Goal: Task Accomplishment & Management: Complete application form

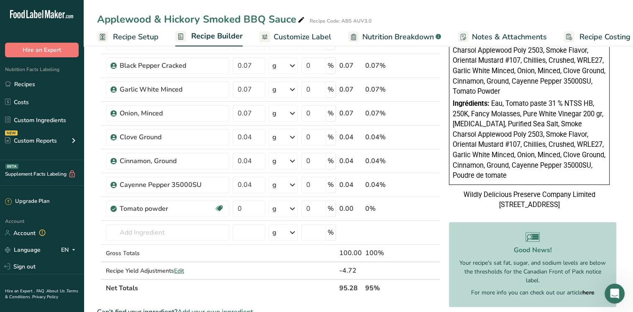
scroll to position [1889, 0]
click at [23, 83] on link "Recipes" at bounding box center [42, 84] width 84 height 16
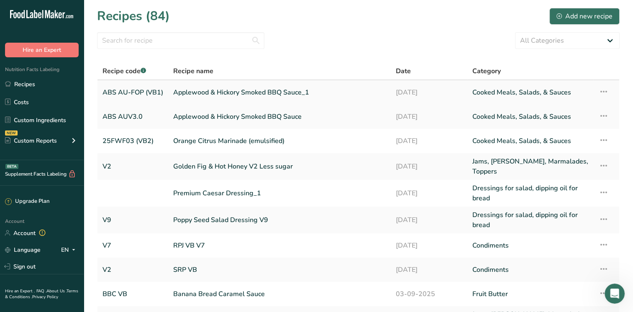
click at [231, 95] on link "Applewood & Hickory Smoked BBQ Sauce_1" at bounding box center [279, 93] width 212 height 18
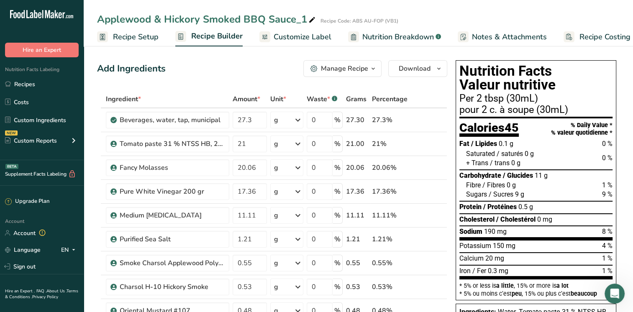
scroll to position [42, 0]
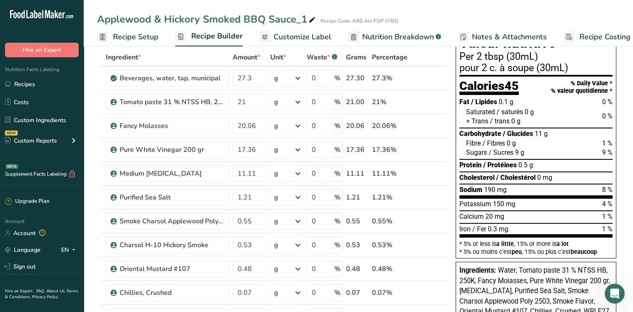
drag, startPoint x: 139, startPoint y: 45, endPoint x: 141, endPoint y: 36, distance: 8.5
click at [139, 45] on link "Recipe Setup" at bounding box center [127, 37] width 61 height 19
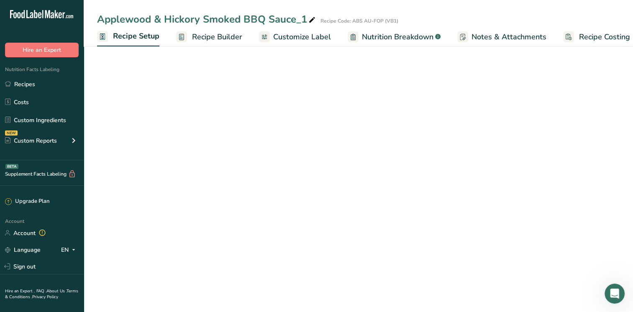
scroll to position [0, 3]
select select "22"
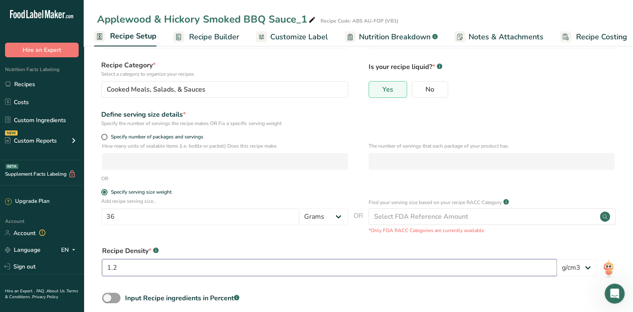
click at [114, 267] on input "1.2" at bounding box center [329, 267] width 455 height 17
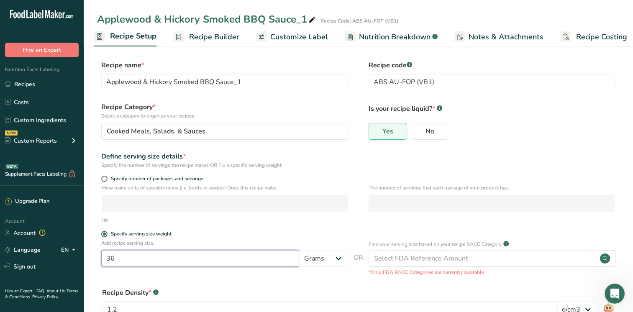
click at [123, 262] on input "36" at bounding box center [200, 258] width 198 height 17
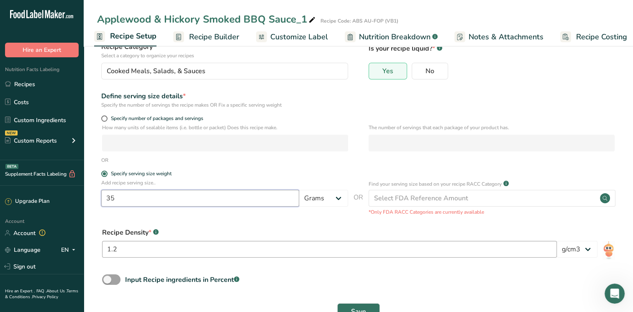
scroll to position [87, 0]
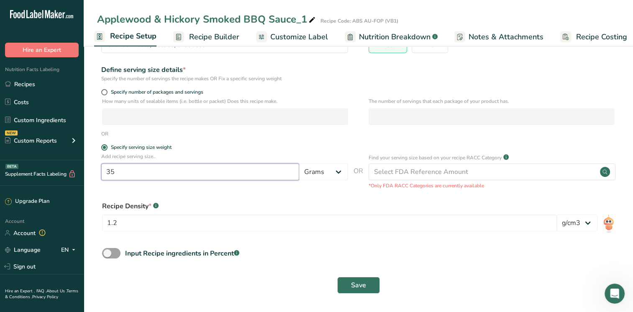
type input "35"
click at [127, 215] on input "1.2" at bounding box center [329, 223] width 455 height 17
type input "1.17"
click at [311, 284] on div "Save" at bounding box center [358, 285] width 512 height 17
click at [364, 289] on span "Save" at bounding box center [358, 285] width 15 height 10
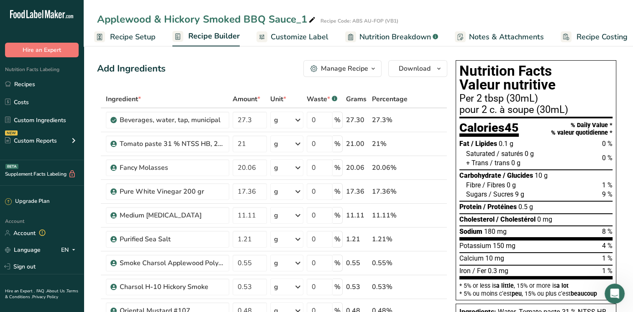
click at [115, 36] on span "Recipe Setup" at bounding box center [133, 36] width 46 height 11
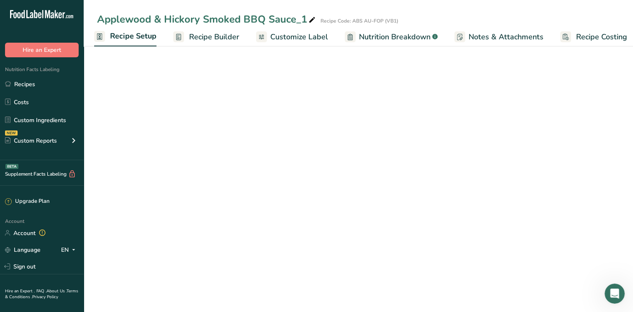
select select "22"
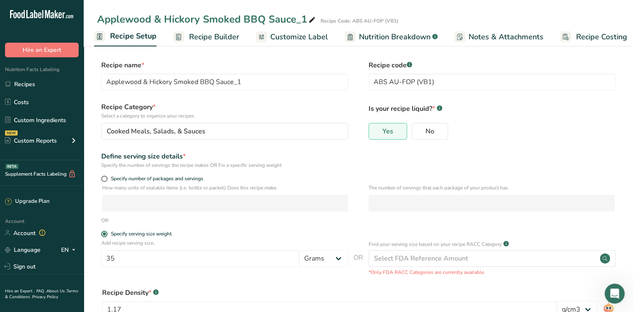
click at [210, 31] on link "Recipe Builder" at bounding box center [206, 37] width 66 height 19
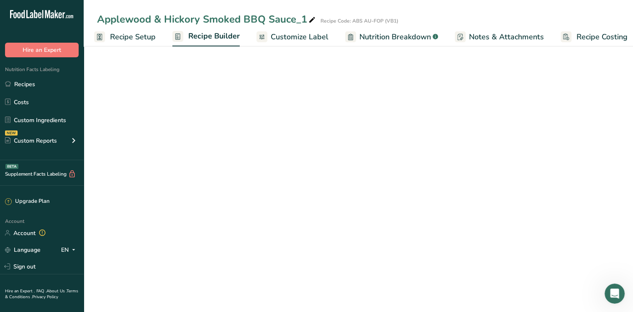
scroll to position [0, 10]
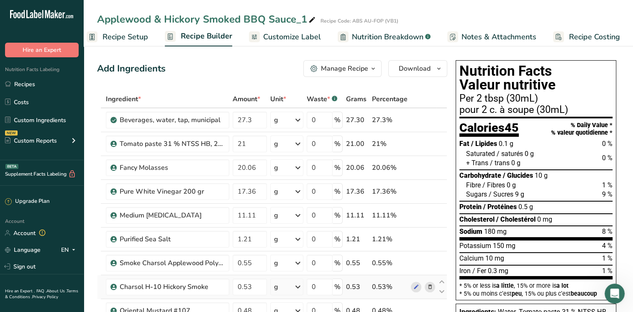
drag, startPoint x: 118, startPoint y: 38, endPoint x: 233, endPoint y: 277, distance: 265.4
click at [118, 38] on span "Recipe Setup" at bounding box center [125, 36] width 46 height 11
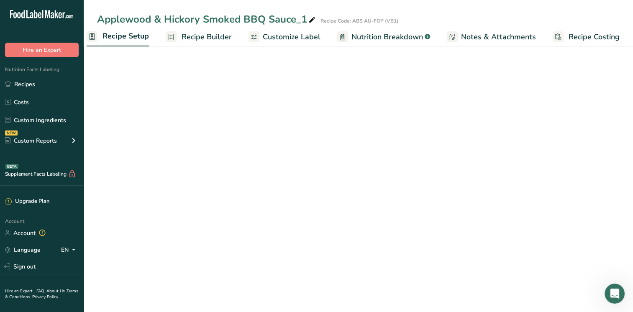
scroll to position [0, 3]
select select "22"
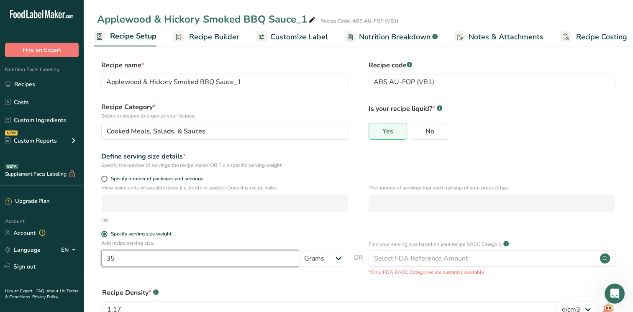
click at [134, 258] on input "35" at bounding box center [200, 258] width 198 height 17
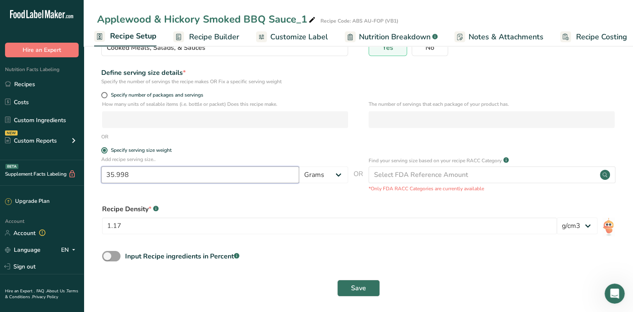
scroll to position [87, 0]
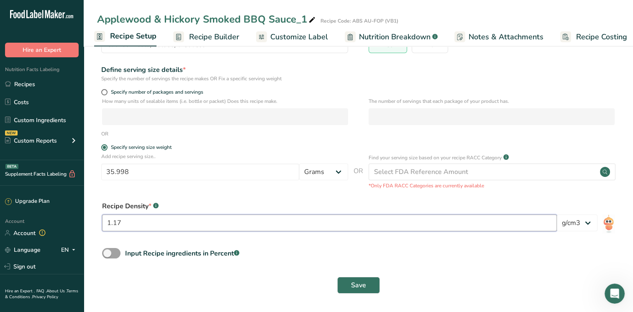
drag, startPoint x: 128, startPoint y: 219, endPoint x: 113, endPoint y: 225, distance: 16.5
click at [113, 225] on input "1.17" at bounding box center [329, 223] width 455 height 17
drag, startPoint x: 127, startPoint y: 174, endPoint x: 115, endPoint y: 174, distance: 11.7
click at [115, 174] on input "35.998" at bounding box center [200, 172] width 198 height 17
type input "36"
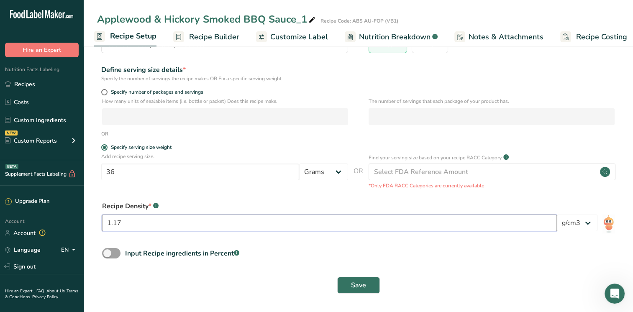
drag, startPoint x: 144, startPoint y: 222, endPoint x: 131, endPoint y: 221, distance: 13.0
click at [144, 222] on input "1.17" at bounding box center [329, 223] width 455 height 17
drag, startPoint x: 113, startPoint y: 222, endPoint x: 168, endPoint y: 229, distance: 55.2
click at [168, 229] on input "1.17" at bounding box center [329, 223] width 455 height 17
type input "1.2"
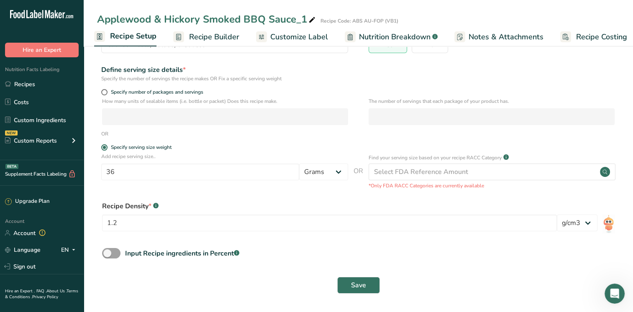
drag, startPoint x: 271, startPoint y: 267, endPoint x: 333, endPoint y: 282, distance: 64.2
click at [271, 269] on form "Recipe name * Applewood & Hickory Smoked BBQ Sauce_1 Recipe code .a-a{fill:#347…" at bounding box center [358, 136] width 522 height 325
click at [356, 289] on span "Save" at bounding box center [358, 285] width 15 height 10
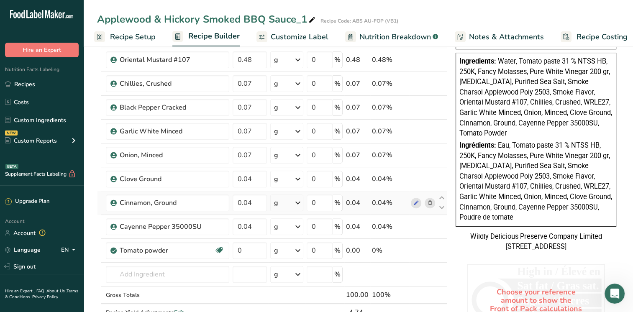
scroll to position [42, 0]
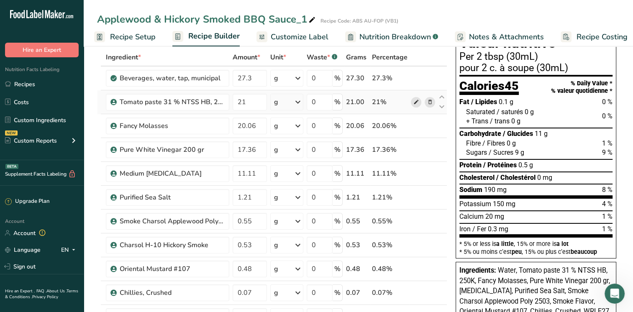
click at [417, 101] on icon at bounding box center [416, 102] width 6 height 9
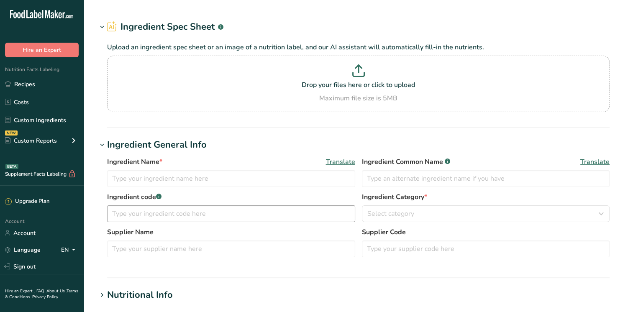
type input "Tomato paste 31 % NTSS HB, 250K"
type input "INGO1"
type input "Ingomar packing company"
type input "100"
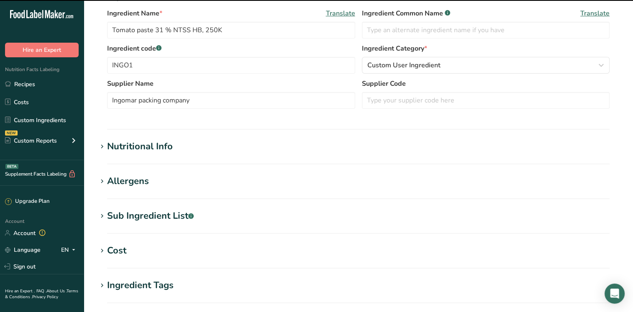
click at [118, 150] on div "Nutritional Info" at bounding box center [140, 147] width 66 height 14
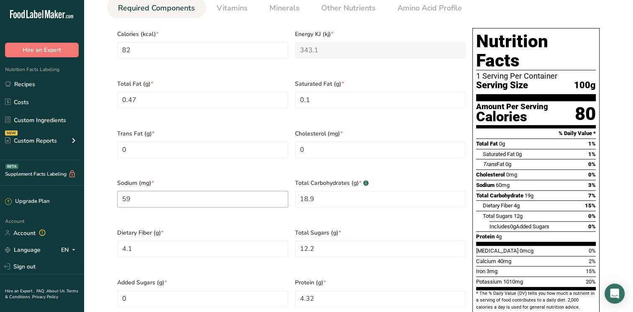
scroll to position [167, 0]
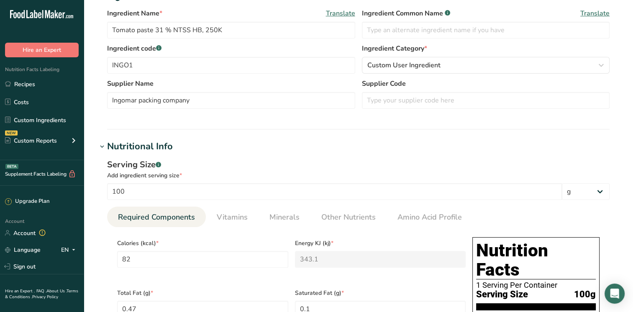
drag, startPoint x: 284, startPoint y: 220, endPoint x: 298, endPoint y: 232, distance: 18.4
click at [284, 220] on span "Minerals" at bounding box center [284, 217] width 30 height 11
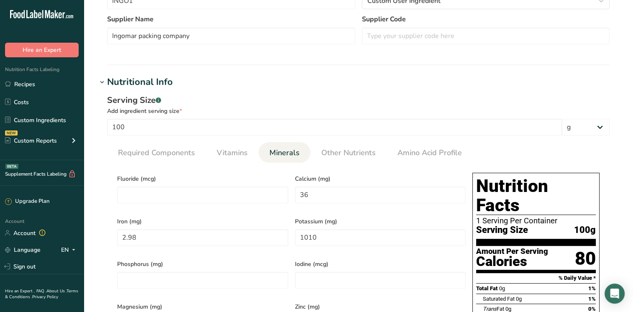
scroll to position [125, 0]
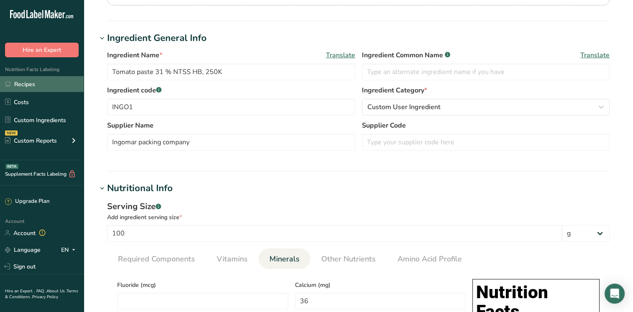
click at [35, 83] on link "Recipes" at bounding box center [42, 84] width 84 height 16
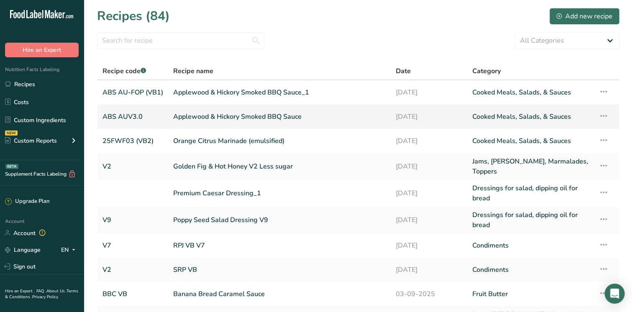
click at [220, 113] on link "Applewood & Hickory Smoked BBQ Sauce" at bounding box center [279, 117] width 212 height 18
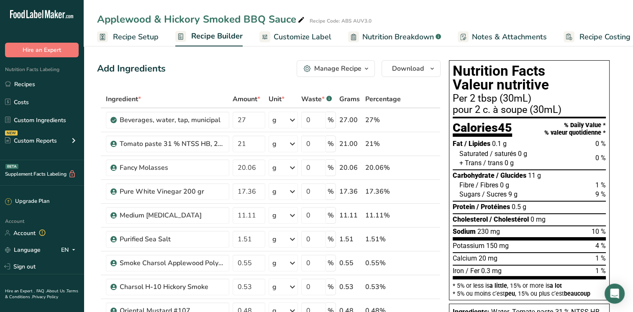
click at [141, 43] on link "Recipe Setup" at bounding box center [127, 37] width 61 height 19
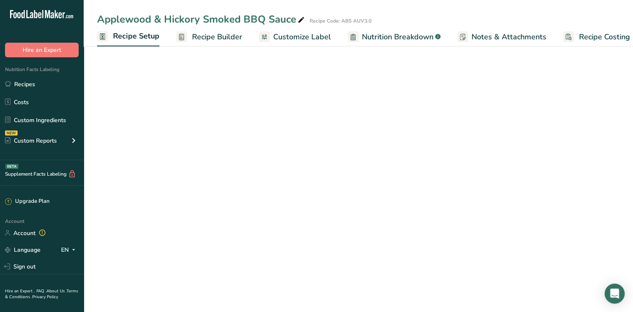
select select "22"
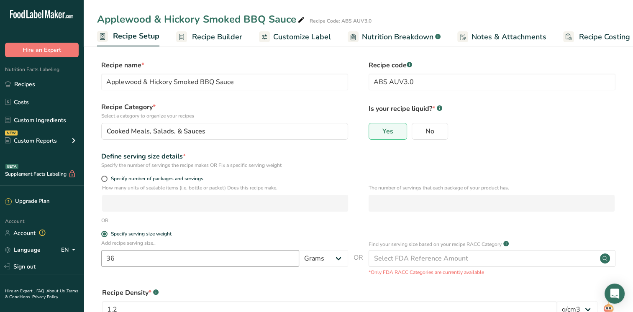
scroll to position [0, 3]
click at [27, 82] on link "Recipes" at bounding box center [42, 84] width 84 height 16
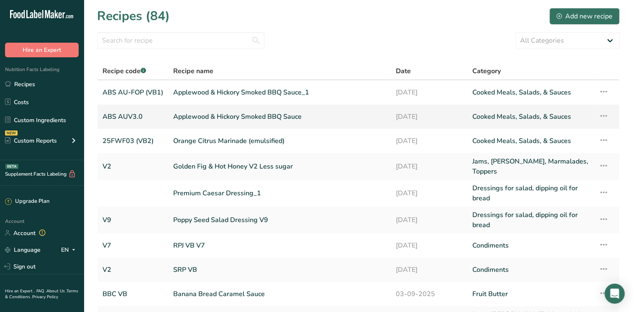
click at [204, 116] on link "Applewood & Hickory Smoked BBQ Sauce" at bounding box center [279, 117] width 212 height 18
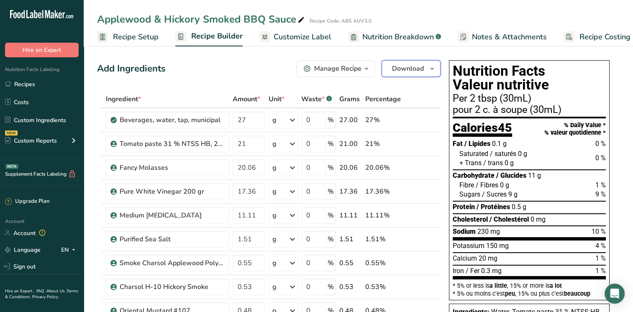
click at [431, 64] on icon "button" at bounding box center [432, 69] width 7 height 10
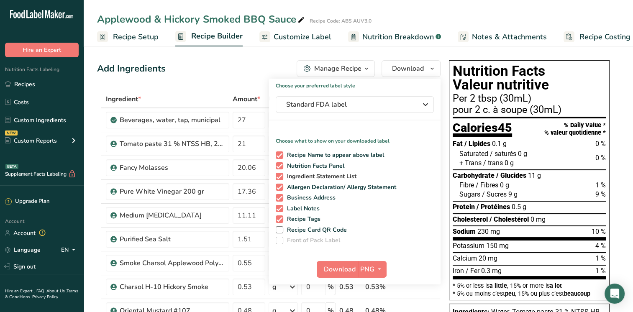
click at [279, 177] on span at bounding box center [280, 177] width 8 height 8
click at [279, 177] on input "Ingredient Statement List" at bounding box center [278, 176] width 5 height 5
checkbox input "false"
click at [279, 186] on span at bounding box center [280, 188] width 8 height 8
click at [279, 186] on input "Allergen Declaration/ Allergy Statement" at bounding box center [278, 186] width 5 height 5
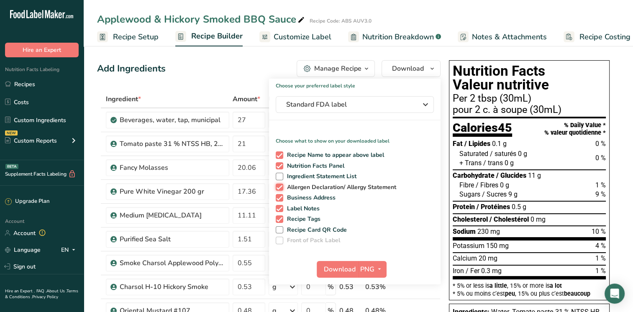
checkbox input "false"
click at [279, 195] on span at bounding box center [280, 198] width 8 height 8
click at [279, 195] on input "Business Address" at bounding box center [278, 197] width 5 height 5
checkbox input "false"
click at [281, 207] on span at bounding box center [280, 209] width 8 height 8
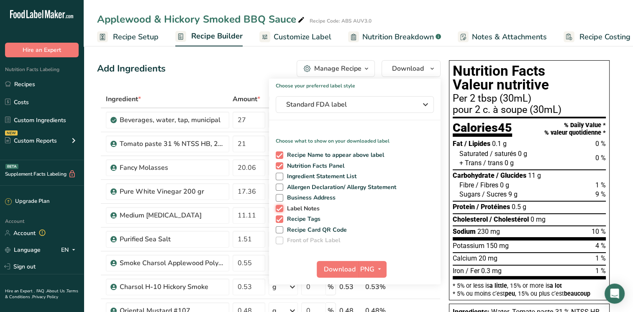
click at [281, 207] on input "Label Notes" at bounding box center [278, 208] width 5 height 5
checkbox input "false"
click at [280, 218] on span at bounding box center [280, 219] width 8 height 8
click at [280, 218] on input "Recipe Tags" at bounding box center [278, 218] width 5 height 5
checkbox input "false"
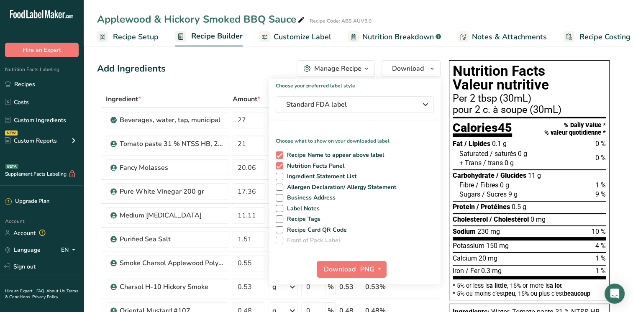
click at [209, 68] on div "Add Ingredients Manage Recipe Delete Recipe Duplicate Recipe Scale Recipe Save …" at bounding box center [268, 68] width 343 height 17
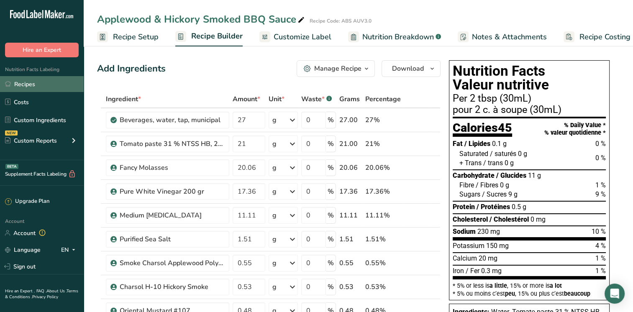
click at [27, 85] on link "Recipes" at bounding box center [42, 84] width 84 height 16
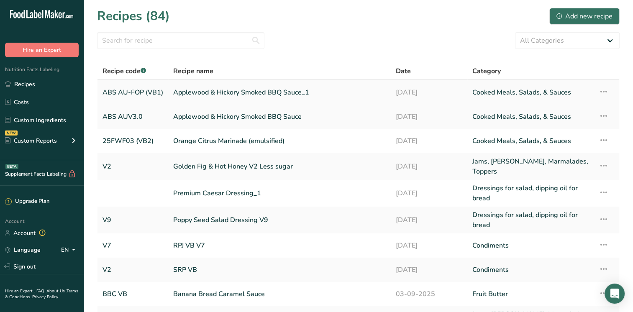
click at [212, 92] on link "Applewood & Hickory Smoked BBQ Sauce_1" at bounding box center [279, 93] width 212 height 18
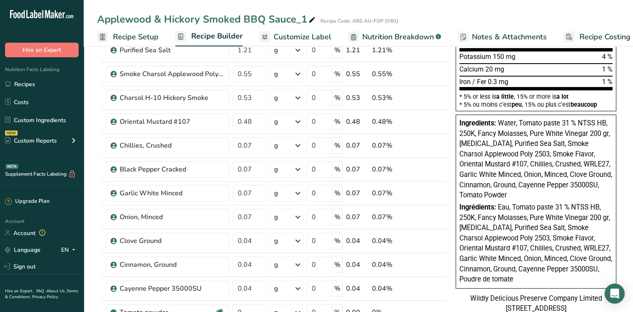
scroll to position [251, 0]
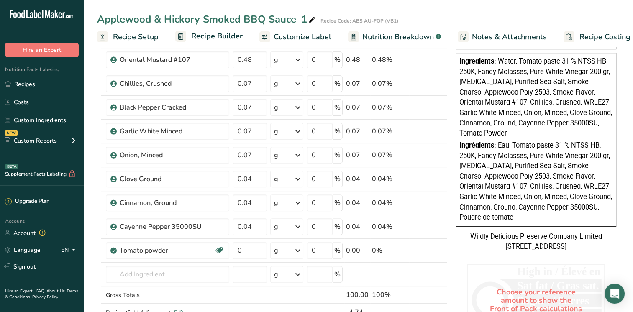
click at [516, 153] on span "Eau, Tomato paste 31 % NTSS HB, 250K, Fancy Molasses, Pure White Vinegar 200 gr…" at bounding box center [535, 181] width 153 height 80
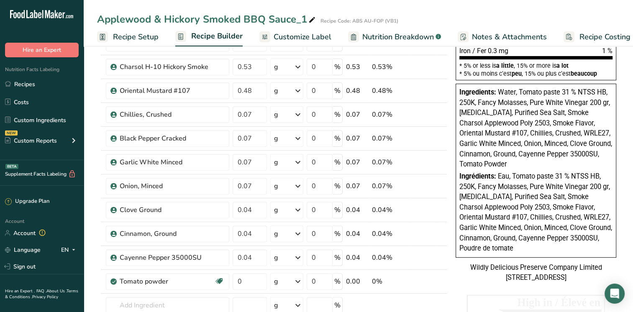
scroll to position [125, 0]
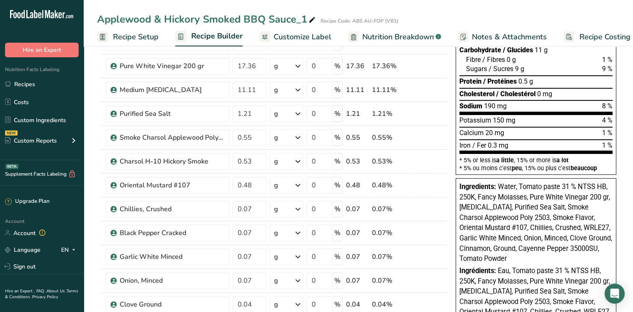
click at [390, 37] on span "Nutrition Breakdown" at bounding box center [398, 36] width 72 height 11
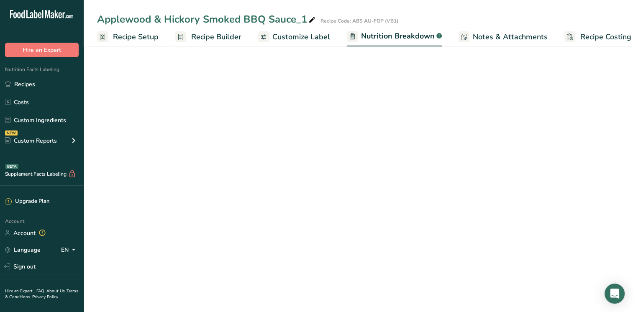
select select "Calories"
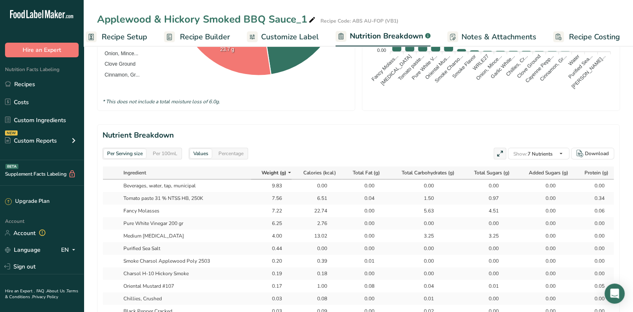
scroll to position [84, 0]
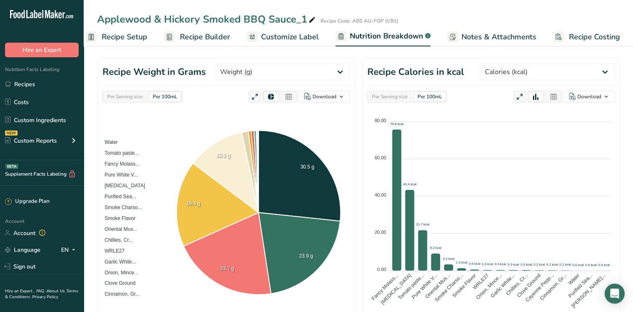
click at [485, 36] on span "Notes & Attachments" at bounding box center [498, 36] width 75 height 11
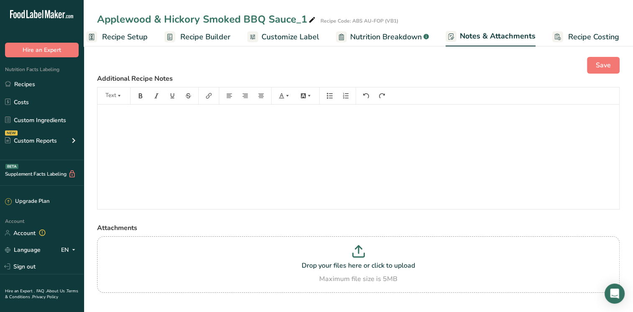
click at [276, 39] on span "Customize Label" at bounding box center [290, 36] width 58 height 11
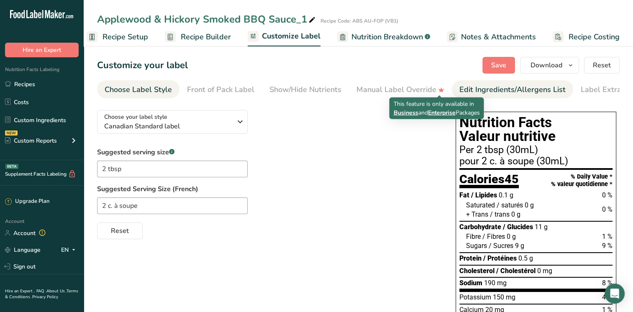
click at [471, 88] on div "Edit Ingredients/Allergens List" at bounding box center [512, 89] width 106 height 11
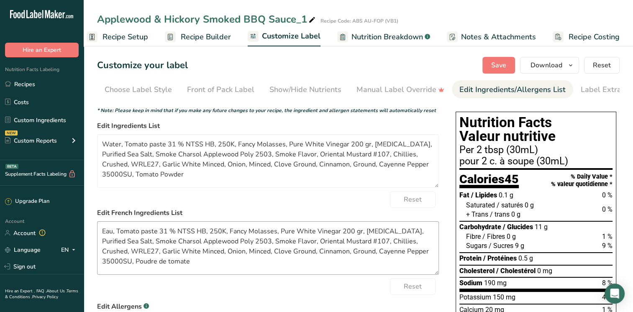
scroll to position [0, 18]
drag, startPoint x: 138, startPoint y: 264, endPoint x: 78, endPoint y: 219, distance: 74.7
click at [78, 219] on div ".a-20{fill:#fff;} Hire an Expert Nutrition Facts Labeling Recipes Costs Custom …" at bounding box center [316, 288] width 633 height 576
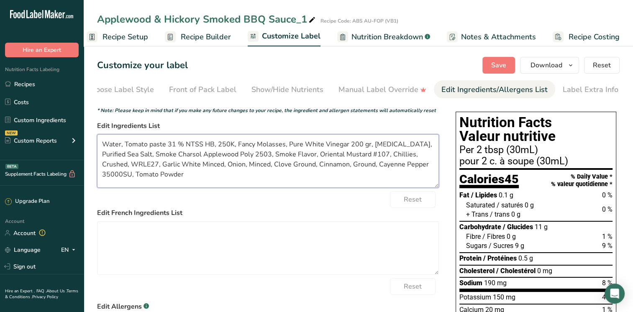
drag, startPoint x: 152, startPoint y: 178, endPoint x: 87, endPoint y: 140, distance: 75.5
click at [87, 140] on section "Customize your label Save Download Choose what to show on your downloaded label…" at bounding box center [358, 309] width 549 height 533
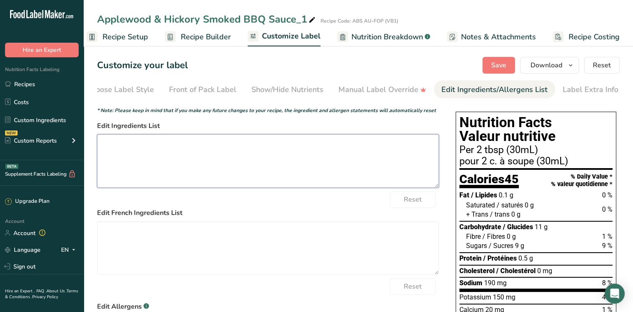
paste textarea "Vinegar • Sugars (molasses, sugar) • Tomato paste • Water • Sea salt • Natural …"
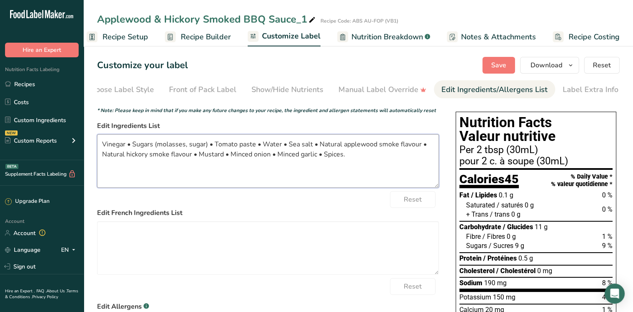
type textarea "Vinegar • Sugars (molasses, sugar) • Tomato paste • Water • Sea salt • Natural …"
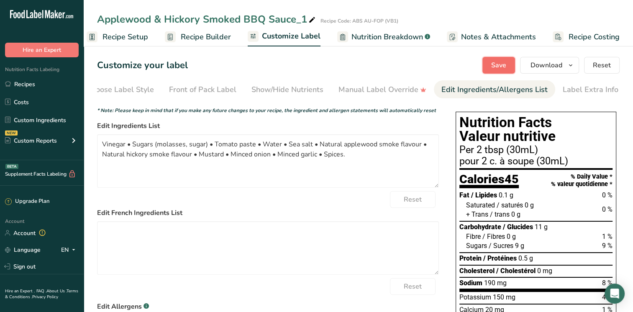
click at [501, 64] on span "Save" at bounding box center [498, 65] width 15 height 10
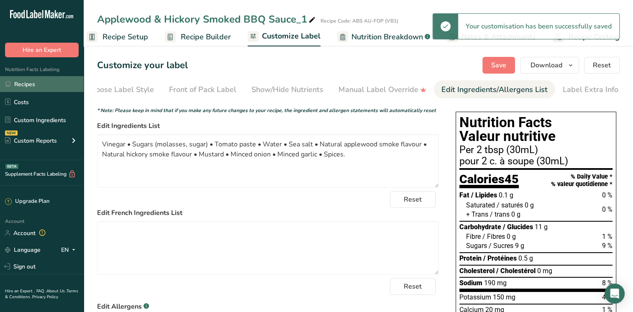
click at [25, 86] on link "Recipes" at bounding box center [42, 84] width 84 height 16
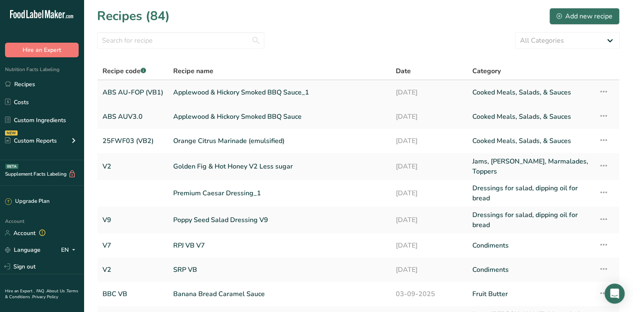
click at [246, 97] on link "Applewood & Hickory Smoked BBQ Sauce_1" at bounding box center [279, 93] width 212 height 18
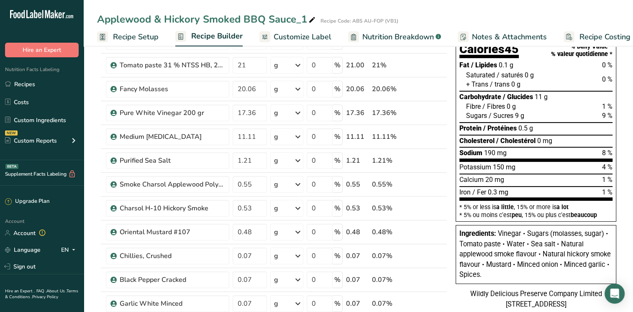
scroll to position [125, 0]
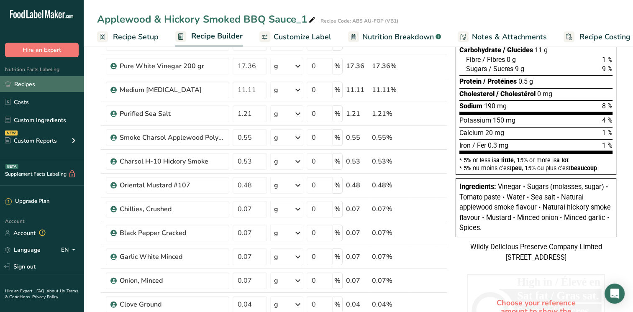
click at [32, 83] on link "Recipes" at bounding box center [42, 84] width 84 height 16
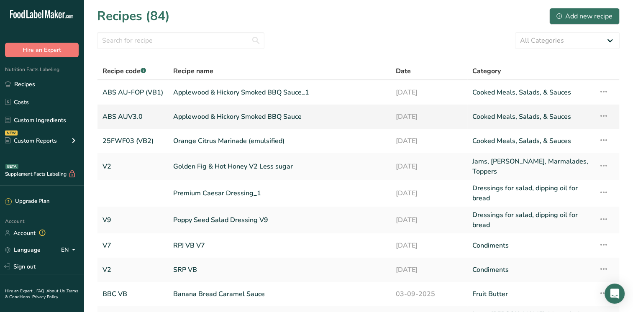
click at [211, 121] on link "Applewood & Hickory Smoked BBQ Sauce" at bounding box center [279, 117] width 212 height 18
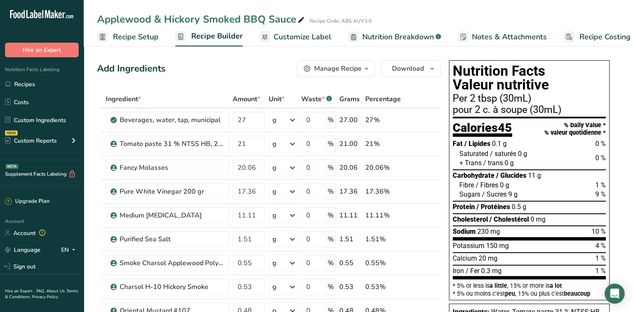
click at [303, 39] on span "Customize Label" at bounding box center [302, 36] width 58 height 11
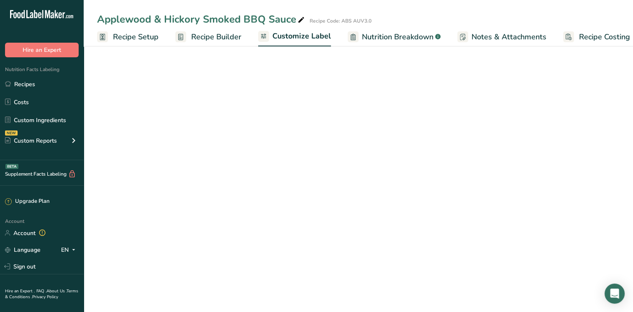
scroll to position [0, 10]
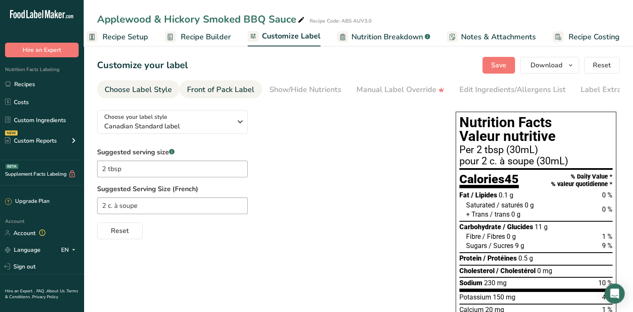
click at [227, 85] on div "Front of Pack Label" at bounding box center [220, 89] width 67 height 11
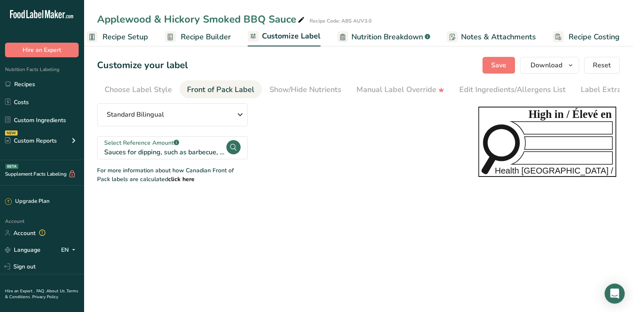
scroll to position [0, 18]
click at [280, 88] on div "Show/Hide Nutrients" at bounding box center [287, 89] width 72 height 11
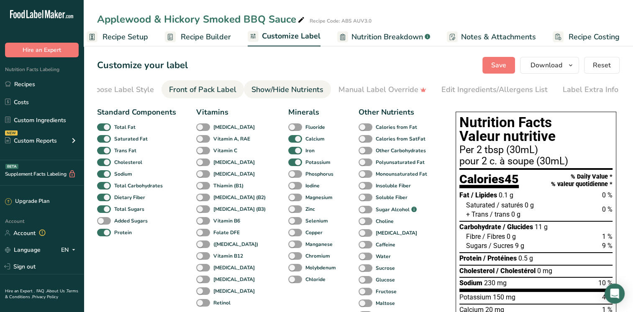
click at [189, 93] on div "Front of Pack Label" at bounding box center [202, 89] width 67 height 11
click at [123, 89] on div "Choose Label Style" at bounding box center [120, 89] width 67 height 11
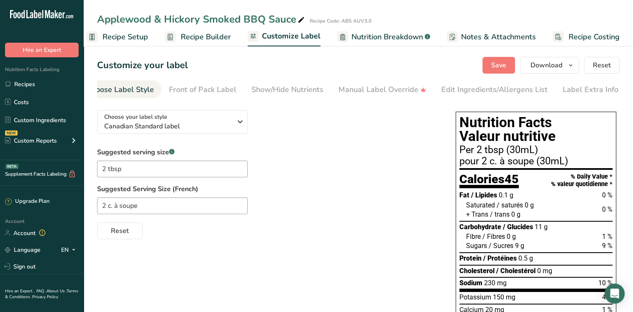
scroll to position [0, 0]
click at [215, 40] on span "Recipe Builder" at bounding box center [206, 36] width 50 height 11
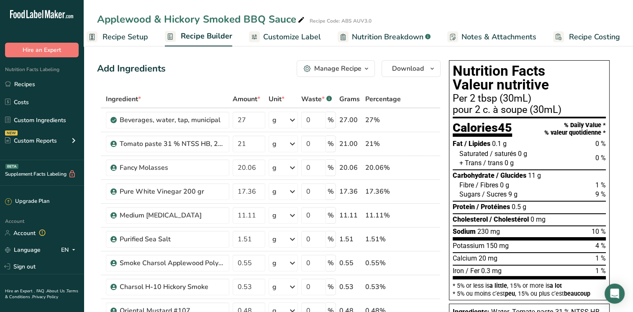
click at [289, 35] on span "Customize Label" at bounding box center [292, 36] width 58 height 11
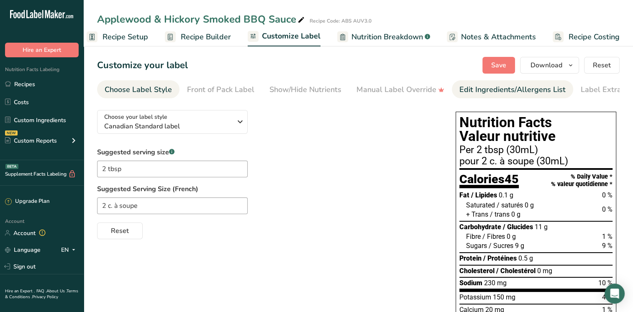
click at [498, 87] on div "Edit Ingredients/Allergens List" at bounding box center [512, 89] width 106 height 11
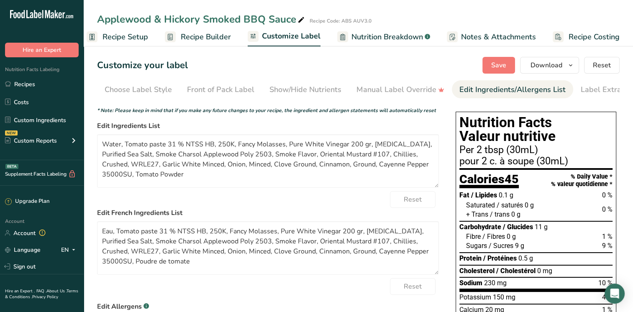
scroll to position [0, 18]
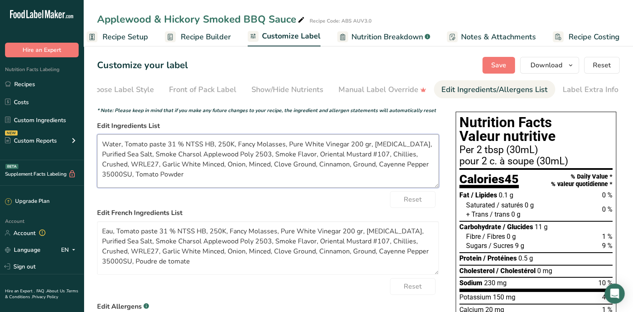
drag, startPoint x: 165, startPoint y: 183, endPoint x: 85, endPoint y: 131, distance: 95.0
click at [77, 127] on div ".a-20{fill:#fff;} Hire an Expert Nutrition Facts Labeling Recipes Costs Custom …" at bounding box center [316, 288] width 633 height 576
paste textarea "Vinegar • Sugars (molasses, sugar) • Tomato paste • Water • Sea salt • Natural …"
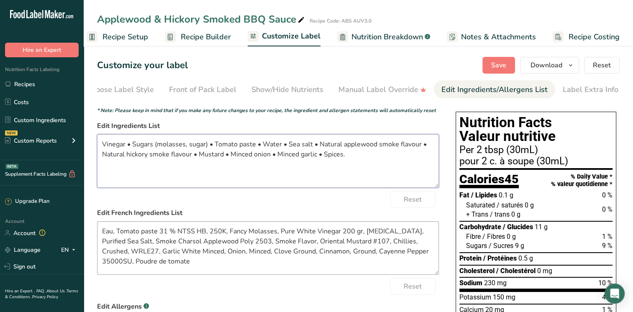
type textarea "Vinegar • Sugars (molasses, sugar) • Tomato paste • Water • Sea salt • Natural …"
drag, startPoint x: 161, startPoint y: 262, endPoint x: 76, endPoint y: 210, distance: 100.2
click at [76, 210] on div ".a-20{fill:#fff;} Hire an Expert Nutrition Facts Labeling Recipes Costs Custom …" at bounding box center [316, 288] width 633 height 576
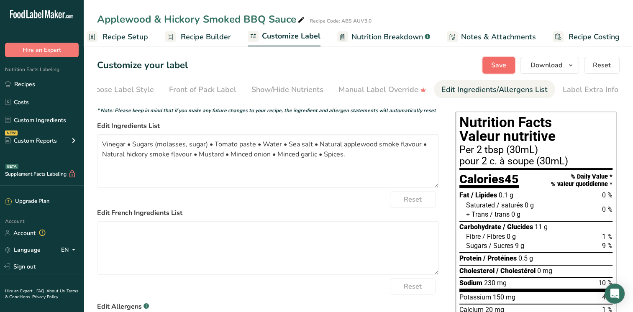
click at [506, 63] on span "Save" at bounding box center [498, 65] width 15 height 10
drag, startPoint x: 28, startPoint y: 86, endPoint x: 255, endPoint y: 227, distance: 266.3
click at [28, 86] on link "Recipes" at bounding box center [42, 84] width 84 height 16
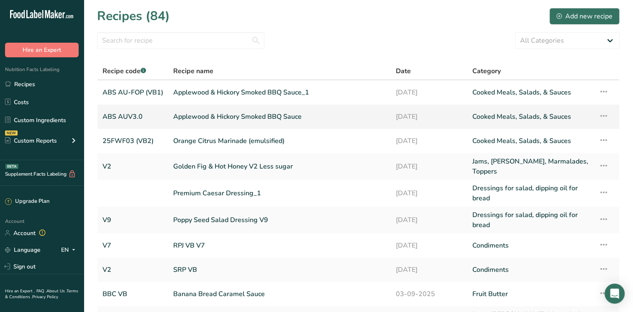
click at [219, 119] on link "Applewood & Hickory Smoked BBQ Sauce" at bounding box center [279, 117] width 212 height 18
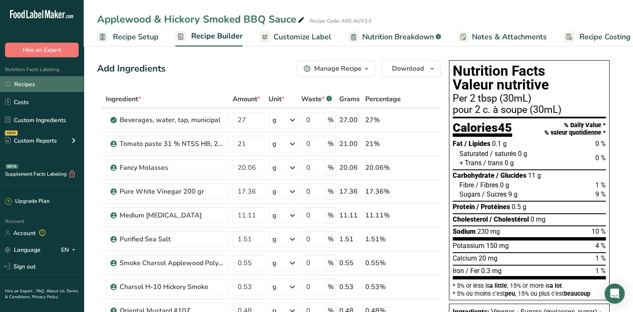
click at [16, 82] on link "Recipes" at bounding box center [42, 84] width 84 height 16
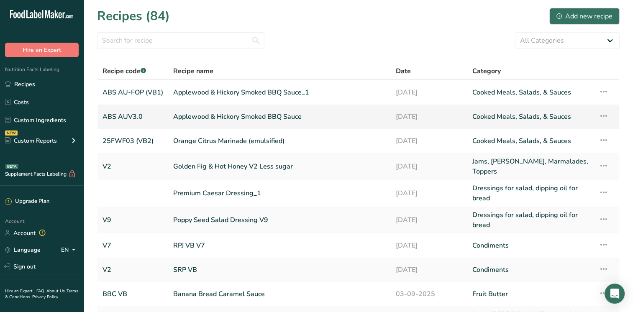
click at [201, 116] on link "Applewood & Hickory Smoked BBQ Sauce" at bounding box center [279, 117] width 212 height 18
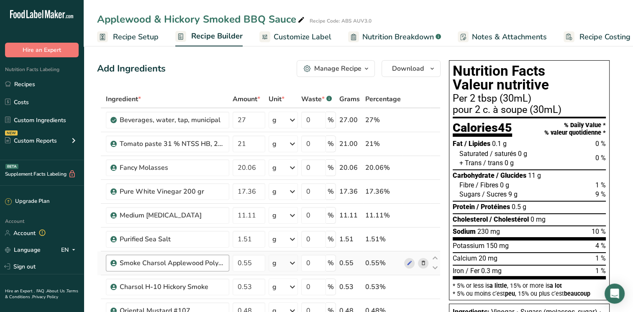
drag, startPoint x: 20, startPoint y: 89, endPoint x: 138, endPoint y: 262, distance: 209.7
click at [20, 89] on link "Recipes" at bounding box center [42, 84] width 84 height 16
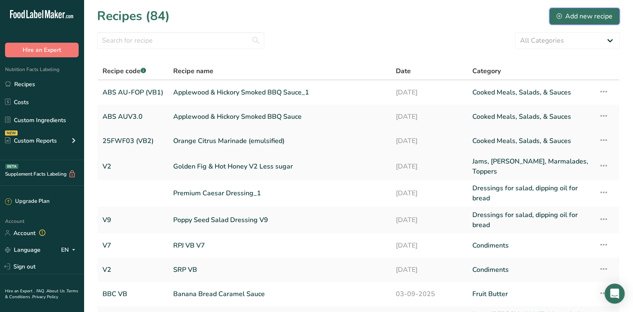
drag, startPoint x: 572, startPoint y: 15, endPoint x: 291, endPoint y: 152, distance: 312.9
click at [572, 15] on div "Add new recipe" at bounding box center [584, 16] width 56 height 10
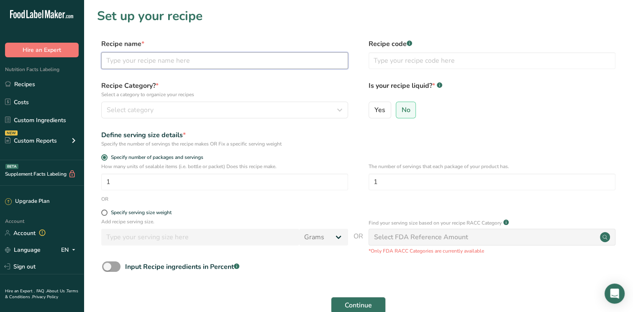
click at [125, 61] on input "text" at bounding box center [224, 60] width 247 height 17
type input "Mango Habanero Everything Sauce"
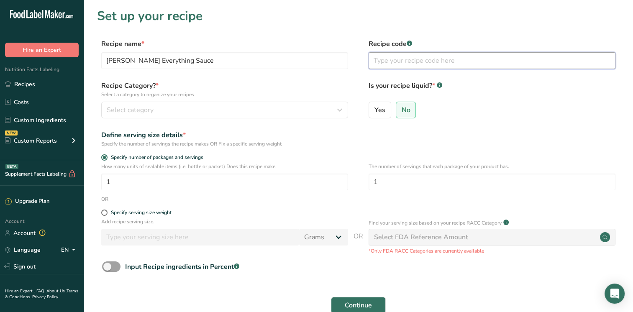
click at [388, 59] on input "text" at bounding box center [491, 60] width 247 height 17
type input "MHC AU"
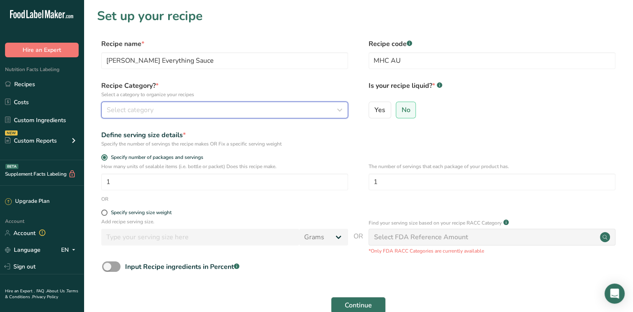
click at [145, 114] on span "Select category" at bounding box center [130, 110] width 47 height 10
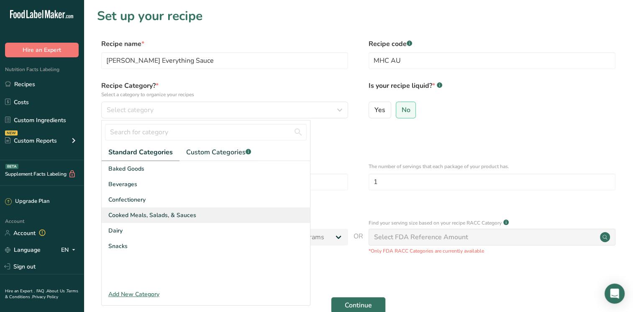
click at [151, 215] on span "Cooked Meals, Salads, & Sauces" at bounding box center [152, 215] width 88 height 9
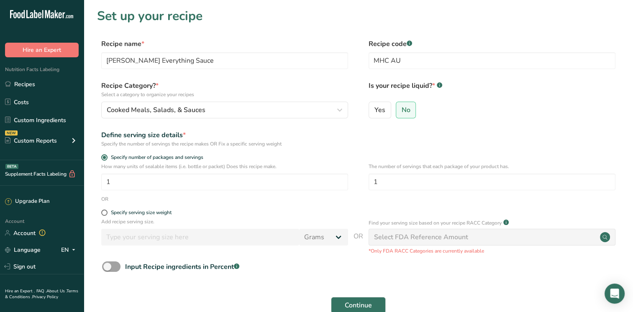
scroll to position [64, 0]
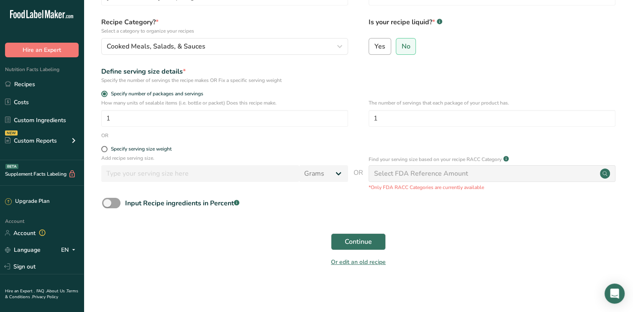
click at [380, 49] on span "Yes" at bounding box center [379, 46] width 11 height 8
click at [374, 49] on input "Yes" at bounding box center [371, 45] width 5 height 5
radio input "true"
radio input "false"
select select "22"
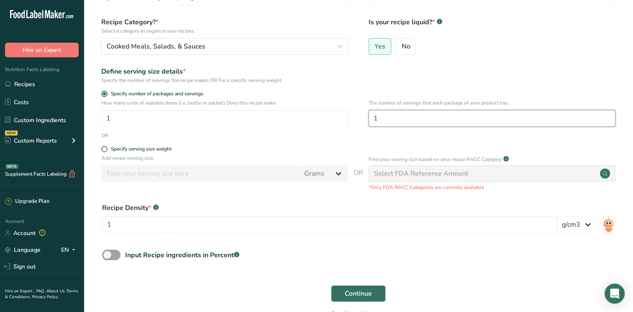
click at [392, 120] on input "1" at bounding box center [491, 118] width 247 height 17
click at [108, 150] on span "Specify serving size weight" at bounding box center [139, 149] width 64 height 6
click at [107, 150] on input "Specify serving size weight" at bounding box center [103, 148] width 5 height 5
radio input "true"
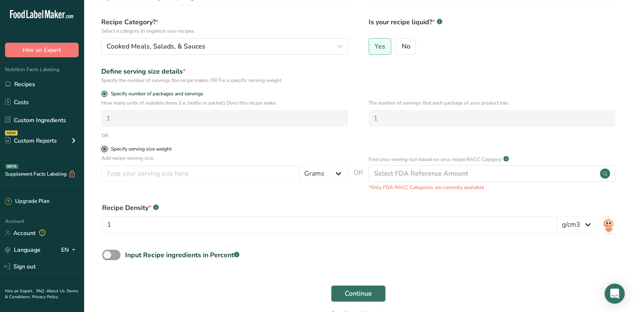
radio input "false"
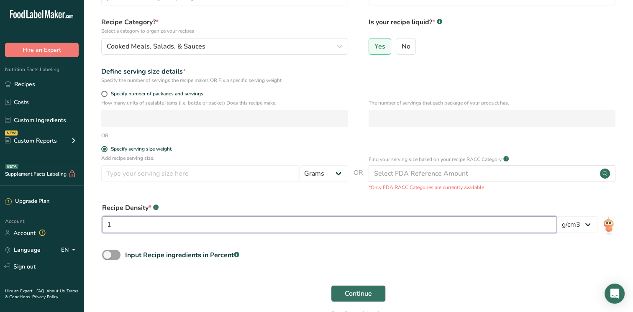
click at [125, 222] on input "1" at bounding box center [329, 224] width 455 height 17
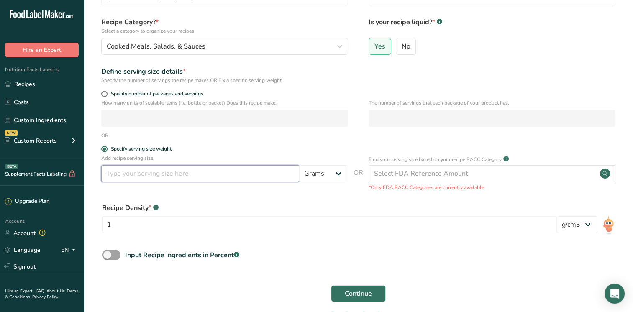
click at [130, 173] on input "number" at bounding box center [200, 173] width 198 height 17
click at [93, 216] on section "Set up your recipe Recipe name * Mango Habanero Everything Sauce Recipe code .a…" at bounding box center [358, 136] width 549 height 401
drag, startPoint x: 125, startPoint y: 176, endPoint x: 74, endPoint y: 171, distance: 51.2
click at [77, 173] on div ".a-20{fill:#fff;} Hire an Expert Nutrition Facts Labeling Recipes Costs Custom …" at bounding box center [316, 149] width 633 height 427
type input "36"
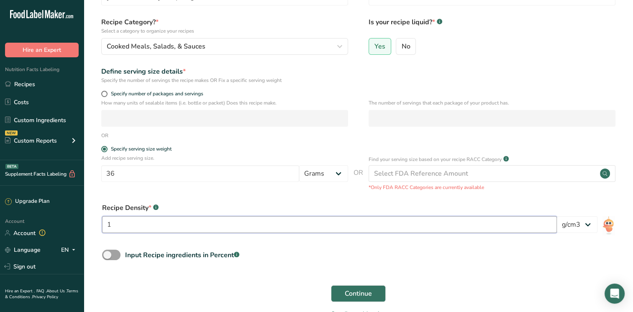
click at [125, 226] on input "1" at bounding box center [329, 224] width 455 height 17
type input "1.2"
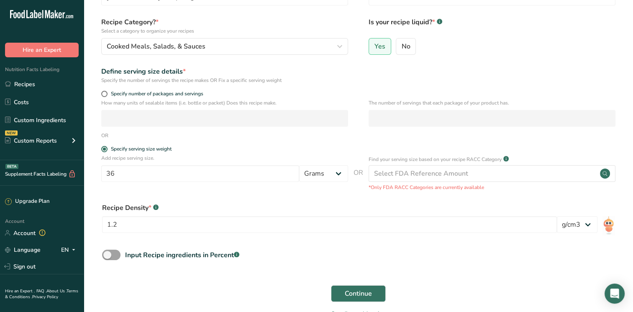
click at [407, 273] on form "Recipe name * Mango Habanero Everything Sauce Recipe code .a-a{fill:#347362;}.b…" at bounding box center [358, 149] width 522 height 348
click at [352, 294] on span "Continue" at bounding box center [358, 294] width 27 height 10
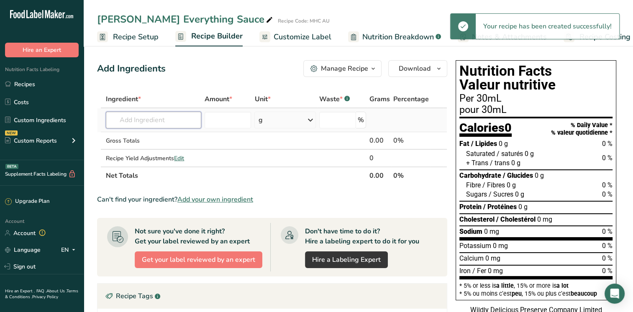
click at [162, 122] on input "text" at bounding box center [153, 120] width 95 height 17
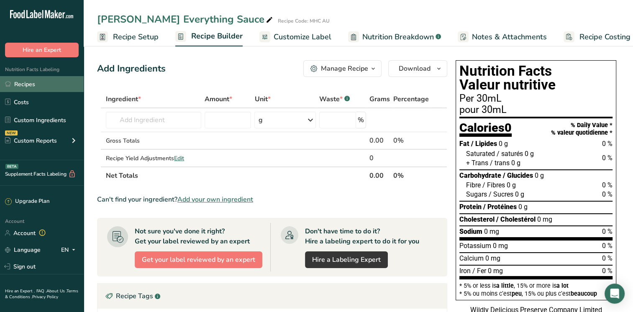
click at [21, 85] on link "Recipes" at bounding box center [42, 84] width 84 height 16
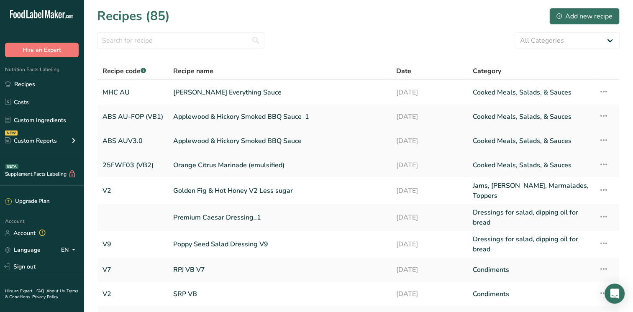
click at [209, 135] on link "Applewood & Hickory Smoked BBQ Sauce" at bounding box center [279, 141] width 213 height 18
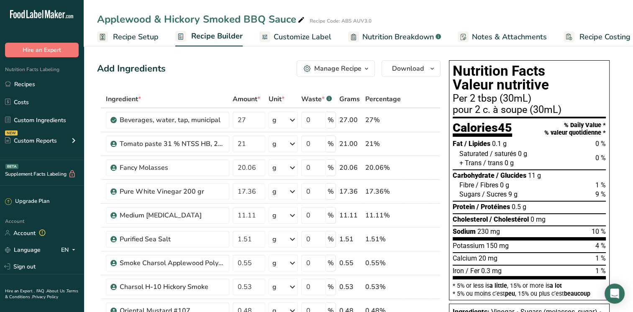
click at [310, 43] on link "Customize Label" at bounding box center [295, 37] width 72 height 19
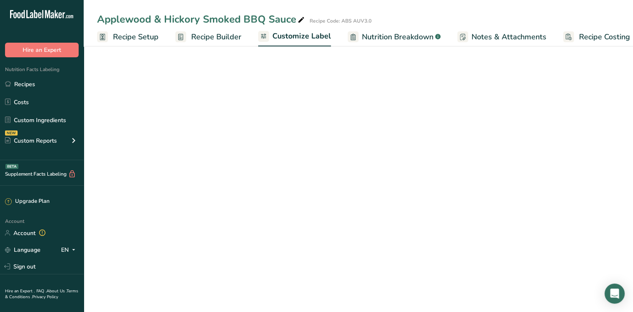
scroll to position [0, 10]
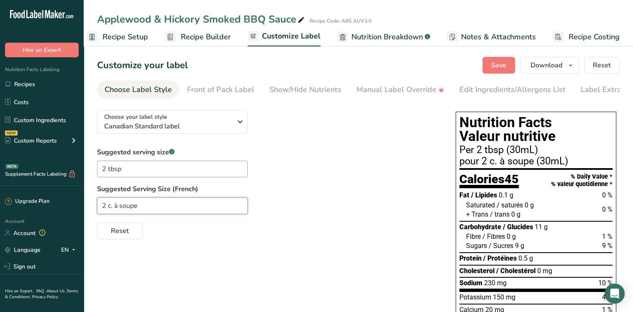
drag, startPoint x: 151, startPoint y: 207, endPoint x: 91, endPoint y: 208, distance: 59.8
click at [91, 208] on section "Customize your label Save Download Choose what to show on your downloaded label…" at bounding box center [358, 252] width 549 height 418
click at [38, 81] on link "Recipes" at bounding box center [42, 84] width 84 height 16
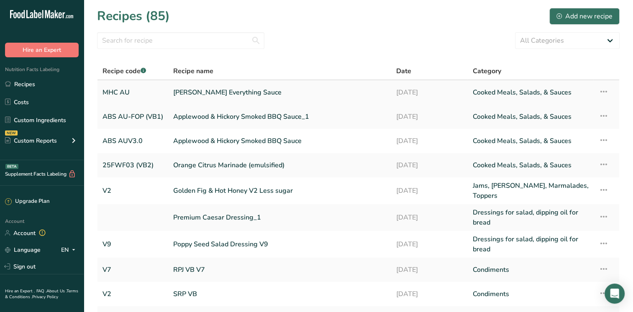
click at [230, 92] on link "Mango Habanero Everything Sauce" at bounding box center [279, 93] width 213 height 18
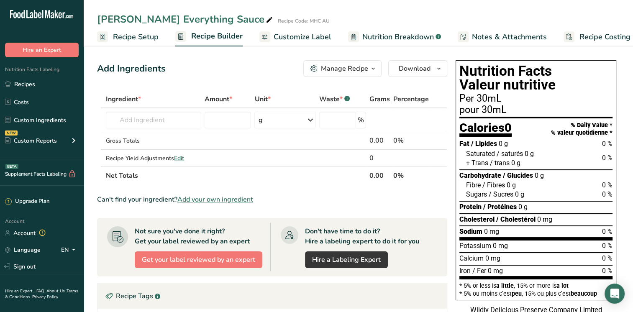
click at [294, 40] on span "Customize Label" at bounding box center [302, 36] width 58 height 11
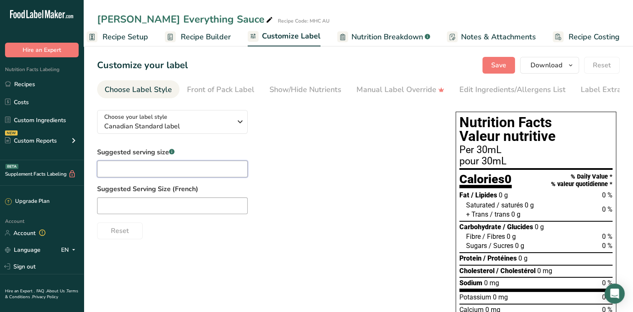
click at [129, 172] on input "text" at bounding box center [172, 169] width 151 height 17
paste input "2 c. à soupe"
type input "2 c. à soupe"
drag, startPoint x: 139, startPoint y: 171, endPoint x: 87, endPoint y: 163, distance: 52.5
click at [87, 163] on section "Customize your label Save Download Choose what to show on your downloaded label…" at bounding box center [358, 220] width 549 height 355
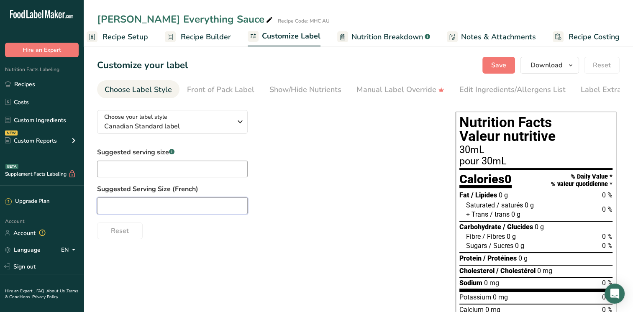
click at [120, 205] on input "text" at bounding box center [172, 205] width 151 height 17
paste input "2 c. à soupe"
type input "2 c. à soupe"
click at [103, 170] on input "text" at bounding box center [172, 169] width 151 height 17
type input "2 tbsp"
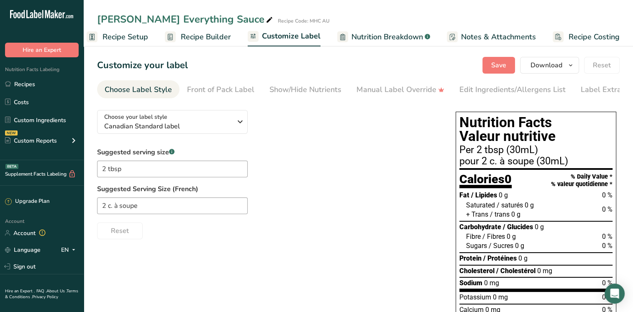
click at [263, 238] on div "Reset" at bounding box center [268, 229] width 342 height 20
click at [508, 64] on button "Save" at bounding box center [498, 65] width 33 height 17
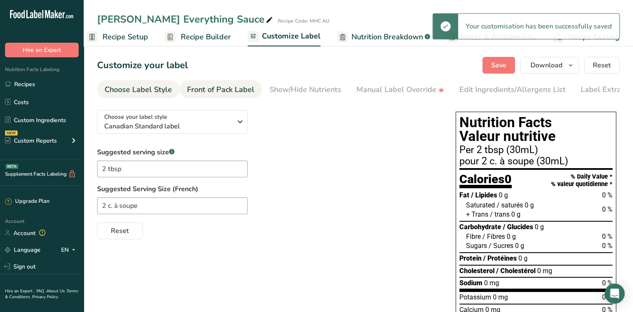
click at [245, 97] on link "Front of Pack Label" at bounding box center [220, 89] width 67 height 19
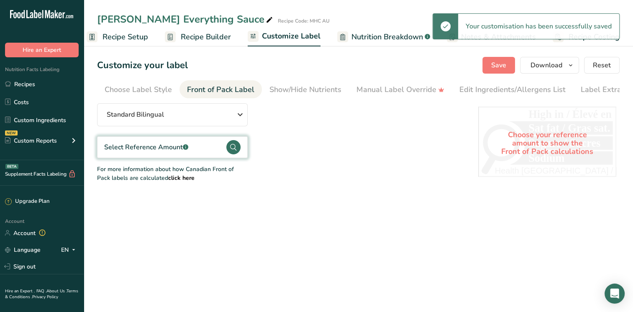
scroll to position [0, 18]
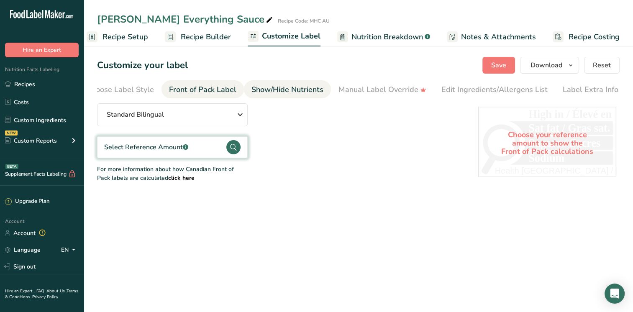
click at [286, 91] on div "Show/Hide Nutrients" at bounding box center [287, 89] width 72 height 11
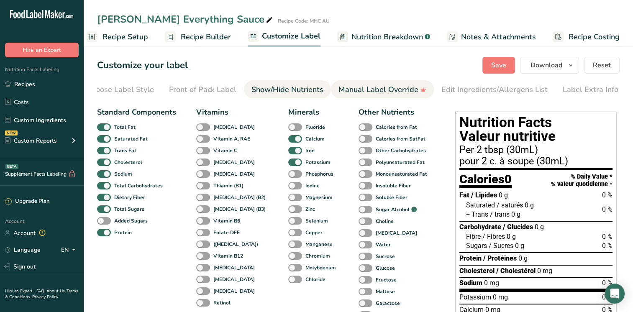
click at [353, 88] on div "Manual Label Override" at bounding box center [382, 89] width 88 height 11
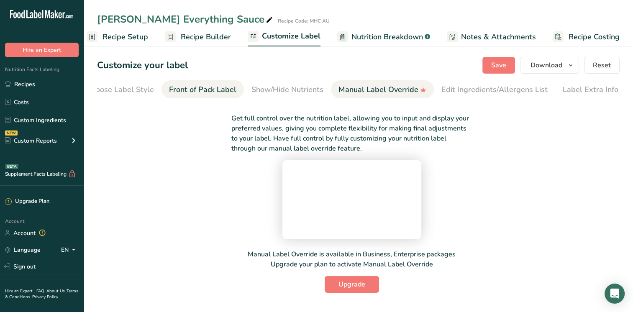
click at [220, 88] on div "Front of Pack Label" at bounding box center [202, 89] width 67 height 11
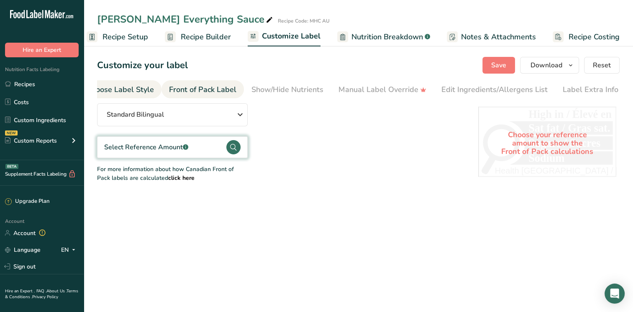
click at [137, 87] on div "Choose Label Style" at bounding box center [120, 89] width 67 height 11
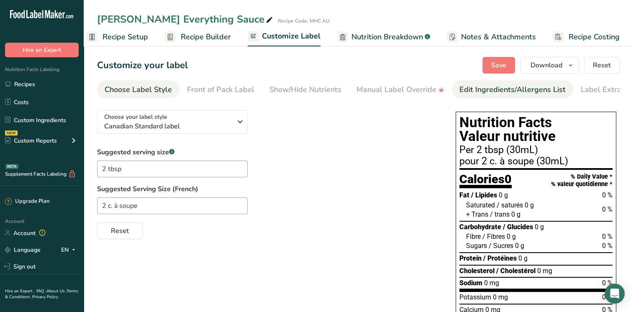
click at [484, 86] on div "Edit Ingredients/Allergens List" at bounding box center [512, 89] width 106 height 11
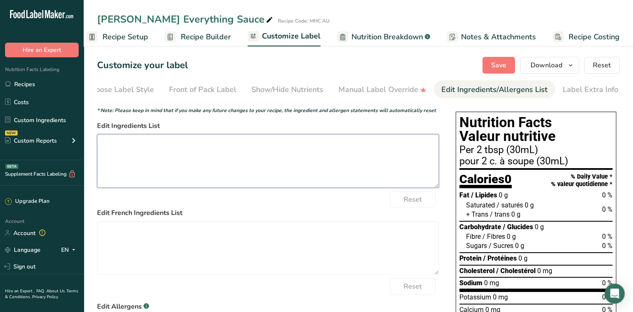
click at [119, 153] on textarea at bounding box center [268, 161] width 342 height 54
paste textarea "Sugars(sugar,mango puree,pumpkin puree), Water, Vinegar, Modified Corn Starch, …"
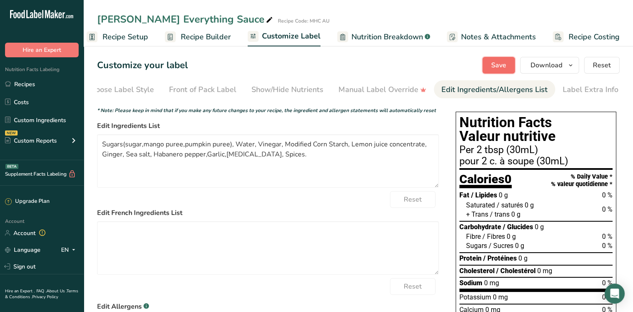
click at [514, 66] on button "Save" at bounding box center [498, 65] width 33 height 17
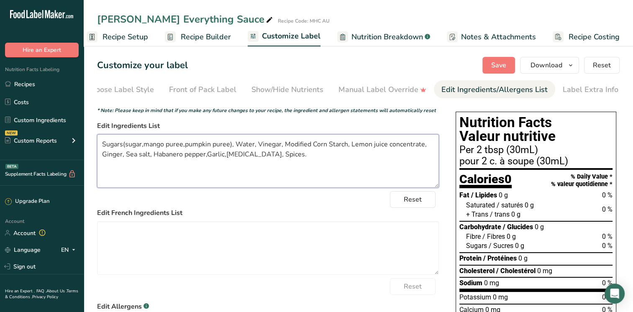
click at [143, 146] on textarea "Sugars(sugar,mango puree,pumpkin puree), Water, Vinegar, Modified Corn Starch, …" at bounding box center [268, 161] width 342 height 54
click at [186, 146] on textarea "Sugars(sugar, mango puree,pumpkin puree), Water, Vinegar, Modified Corn Starch,…" at bounding box center [268, 161] width 342 height 54
click at [234, 147] on textarea "Sugars(sugar, mango puree, pumpkin puree), Water, Vinegar, Modified Corn Starch…" at bounding box center [268, 161] width 342 height 54
click at [188, 143] on textarea "Sugars(sugar, mango puree, pumpkin puree), Water, Vinegar, Modified Corn Starch…" at bounding box center [268, 161] width 342 height 54
click at [226, 155] on textarea "Sugars(sugar, mango puree, pumpkin puree), Water, Vinegar, Modified Corn Starch…" at bounding box center [268, 161] width 342 height 54
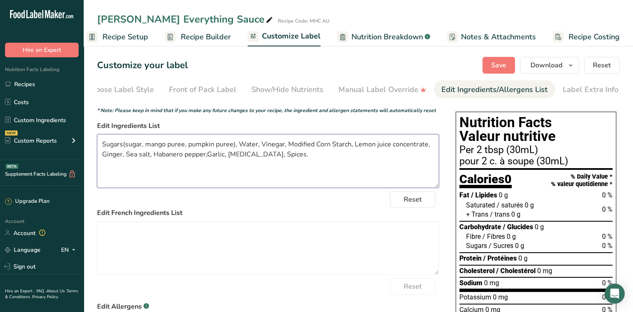
click at [205, 157] on textarea "Sugars(sugar, mango puree, pumpkin puree), Water, Vinegar, Modified Corn Starch…" at bounding box center [268, 161] width 342 height 54
click at [207, 160] on textarea "Sugars(sugar, mango puree, pumpkin puree), Water, Vinegar, Modified Corn Starch…" at bounding box center [268, 161] width 342 height 54
type textarea "Sugars(sugar, mango puree, pumpkin puree), Water, Vinegar, Modified Corn Starch…"
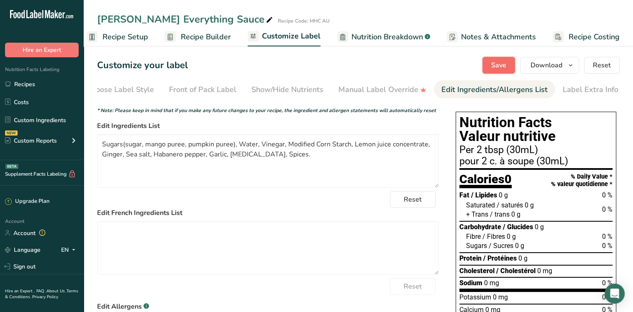
click at [493, 60] on span "Save" at bounding box center [498, 65] width 15 height 10
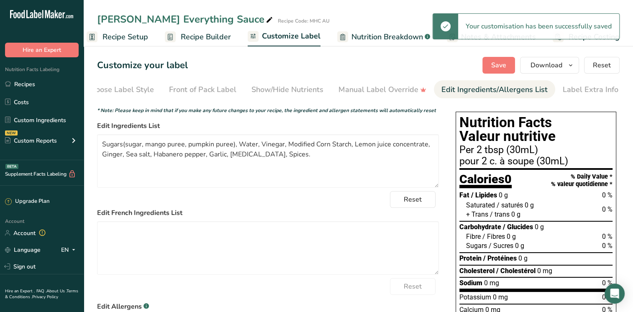
click at [122, 35] on span "Recipe Setup" at bounding box center [125, 36] width 46 height 11
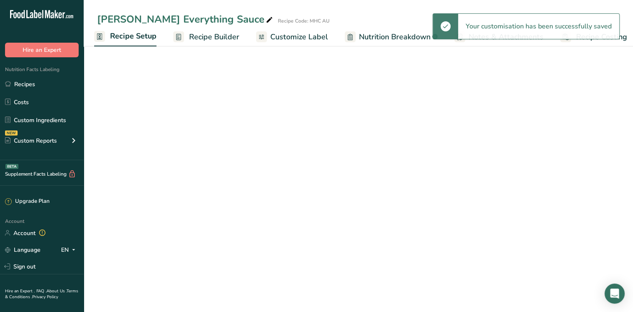
select select "22"
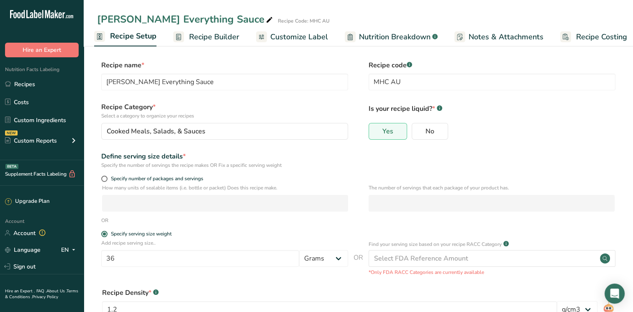
click at [214, 31] on span "Recipe Builder" at bounding box center [214, 36] width 50 height 11
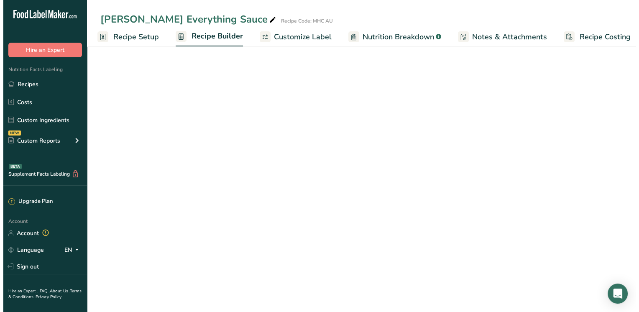
scroll to position [0, 10]
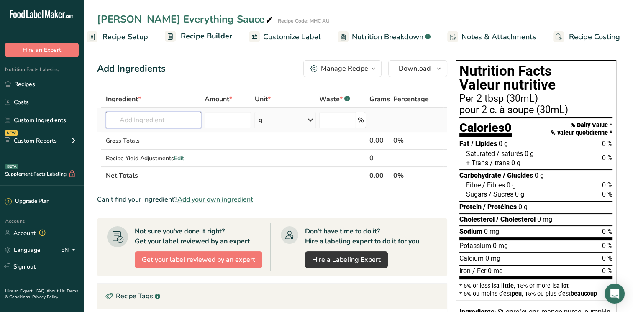
click at [134, 126] on input "text" at bounding box center [153, 120] width 95 height 17
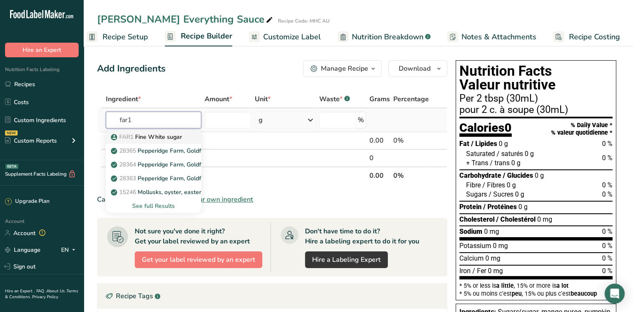
type input "far1"
click at [165, 138] on p "FAR1 Fine White sugar" at bounding box center [146, 137] width 69 height 9
type input "Fine White sugar"
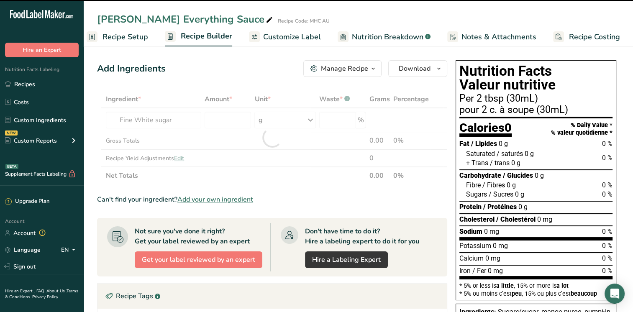
type input "0"
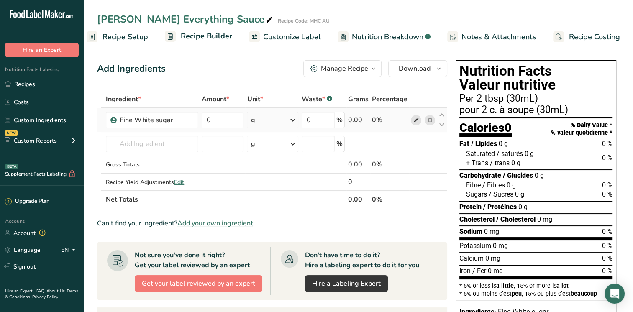
click at [411, 119] on span at bounding box center [416, 120] width 10 height 10
click at [144, 148] on input "text" at bounding box center [152, 143] width 92 height 17
drag, startPoint x: 213, startPoint y: 118, endPoint x: 192, endPoint y: 116, distance: 21.8
click at [192, 116] on tr "Fine White sugar 0 g Weight Units g kg mg See more Volume Units l Volume units …" at bounding box center [271, 120] width 349 height 24
type input "30.45"
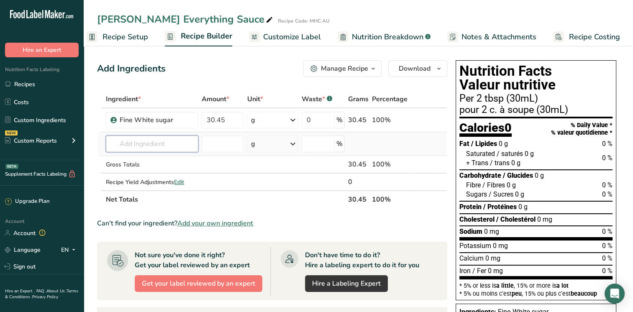
click at [168, 144] on div "Ingredient * Amount * Unit * Waste * .a-a{fill:#347362;}.b-a{fill:#fff;} Grams …" at bounding box center [272, 149] width 350 height 118
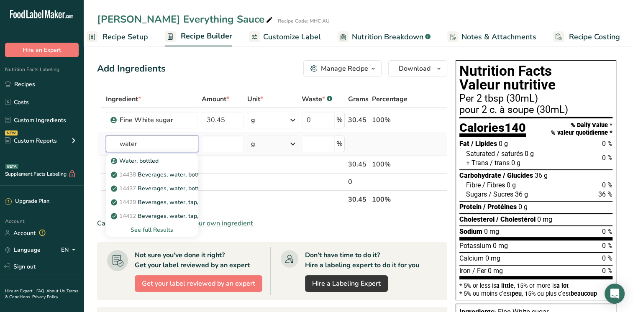
type input "water"
click at [167, 233] on div "See full Results" at bounding box center [151, 229] width 79 height 9
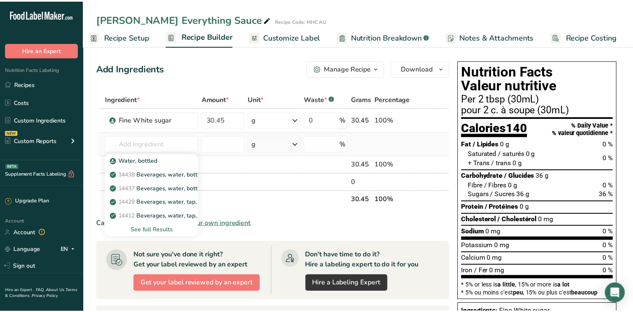
scroll to position [0, 4]
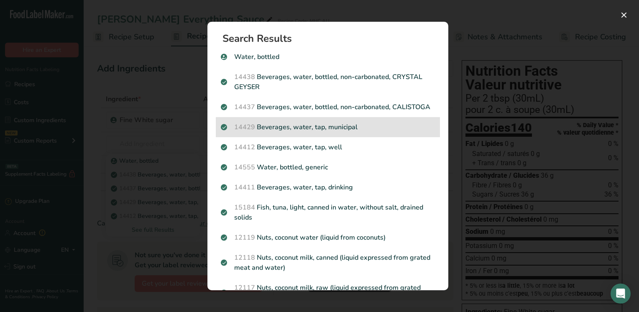
click at [326, 137] on div "14429 Beverages, water, tap, municipal" at bounding box center [328, 127] width 224 height 20
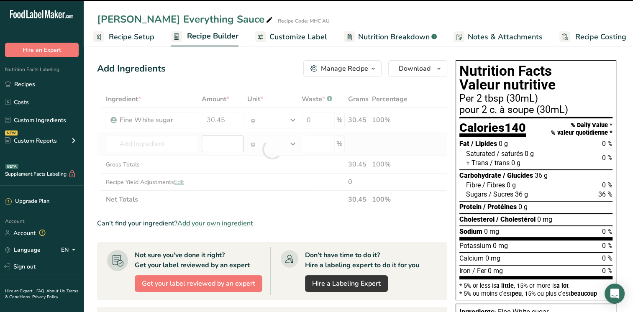
type input "0"
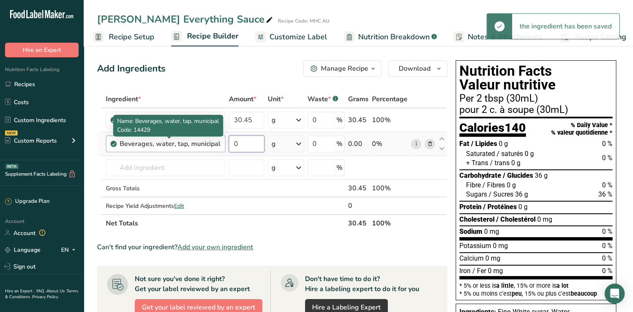
drag, startPoint x: 238, startPoint y: 142, endPoint x: 215, endPoint y: 142, distance: 23.0
click at [215, 142] on tr "Beverages, water, tap, municipal 0 g Portions 1 fl oz 1 bottle 8 fl oz 1 liter …" at bounding box center [271, 144] width 349 height 24
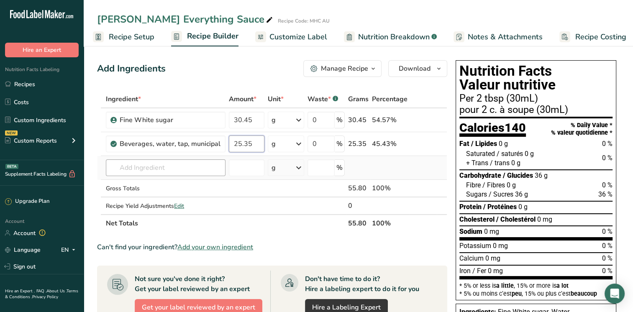
type input "25.35"
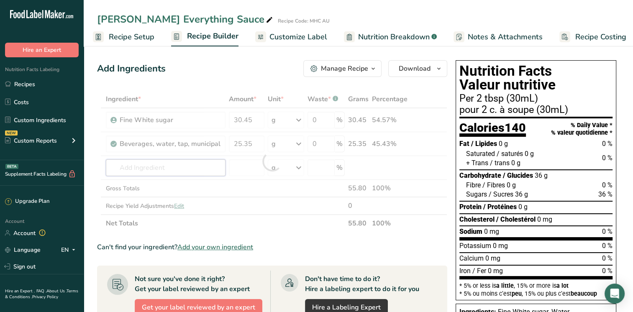
click at [176, 168] on div "Ingredient * Amount * Unit * Waste * .a-a{fill:#347362;}.b-a{fill:#fff;} Grams …" at bounding box center [272, 161] width 350 height 142
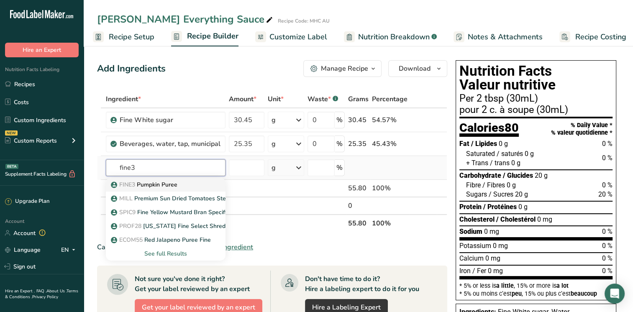
type input "fine3"
click at [173, 189] on link "FINE3 Pumpkin Puree" at bounding box center [166, 185] width 120 height 14
type input "Pumpkin Puree"
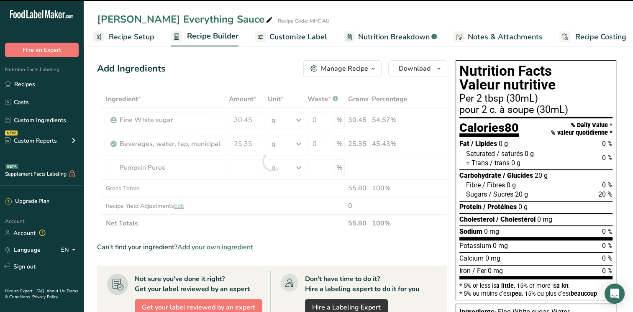
type input "0"
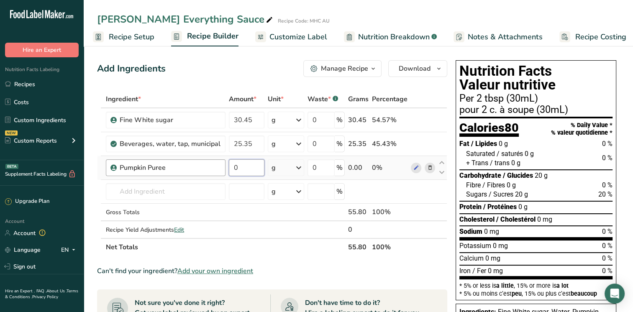
drag, startPoint x: 245, startPoint y: 162, endPoint x: 216, endPoint y: 164, distance: 28.5
click at [216, 164] on tr "Pumpkin Puree 0 g Weight Units g kg mg See more Volume Units l Volume units req…" at bounding box center [271, 168] width 349 height 24
type input "15"
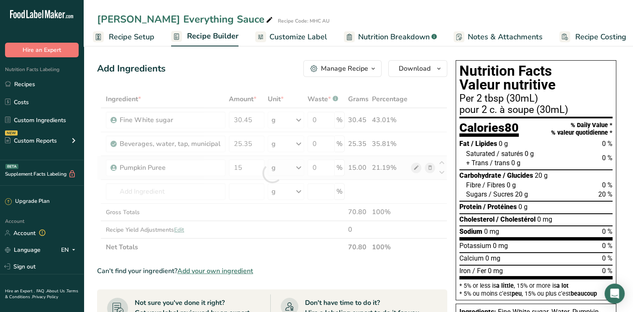
click at [415, 168] on div "Ingredient * Amount * Unit * Waste * .a-a{fill:#347362;}.b-a{fill:#fff;} Grams …" at bounding box center [272, 173] width 350 height 166
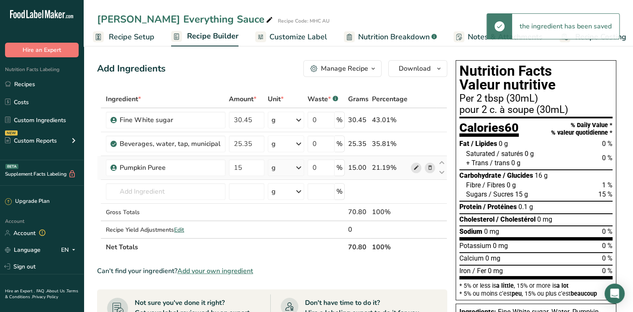
click at [411, 169] on span at bounding box center [416, 168] width 10 height 10
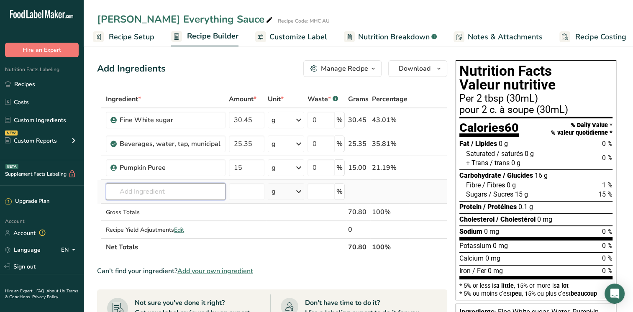
click at [143, 192] on input "text" at bounding box center [166, 191] width 120 height 17
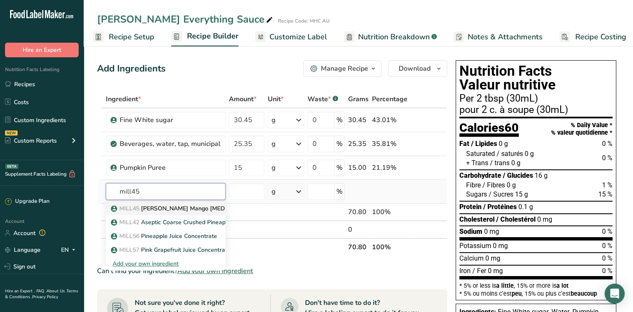
type input "mill45"
click at [195, 207] on p "MILL45 Alphonso Mango Pulp" at bounding box center [185, 208] width 146 height 9
type input "Alphonso Mango Pulp"
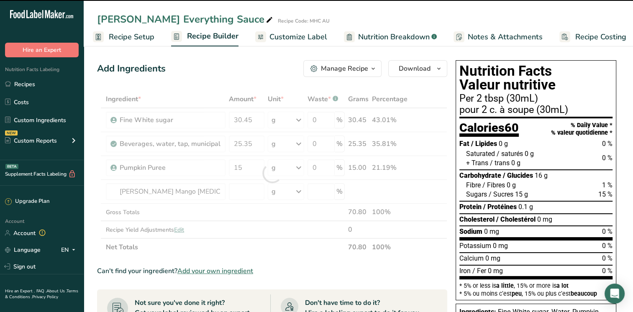
type input "0"
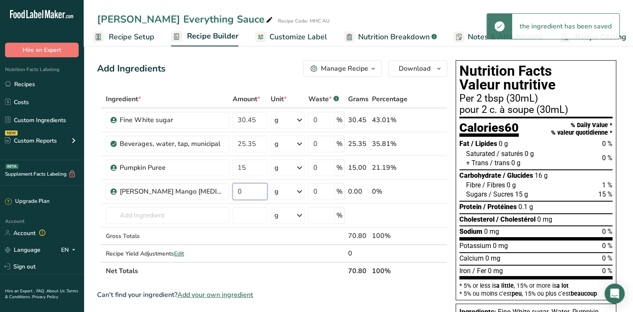
click at [233, 192] on input "0" at bounding box center [250, 191] width 35 height 17
drag, startPoint x: 233, startPoint y: 192, endPoint x: 244, endPoint y: 195, distance: 12.0
click at [244, 195] on input "0" at bounding box center [250, 191] width 35 height 17
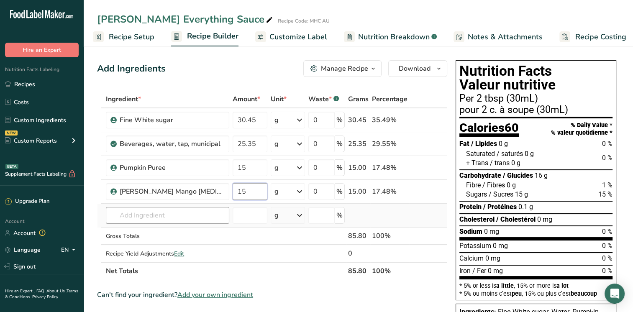
type input "15"
click at [180, 217] on div "Ingredient * Amount * Unit * Waste * .a-a{fill:#347362;}.b-a{fill:#fff;} Grams …" at bounding box center [272, 184] width 350 height 189
click at [414, 190] on icon at bounding box center [416, 191] width 6 height 9
click at [147, 219] on input "text" at bounding box center [167, 215] width 123 height 17
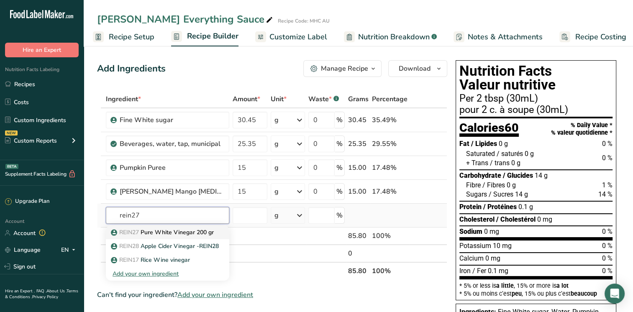
type input "rein27"
click at [165, 232] on p "REIN27 Pure White Vinegar 200 gr" at bounding box center [162, 232] width 101 height 9
type input "Pure White Vinegar 200 gr"
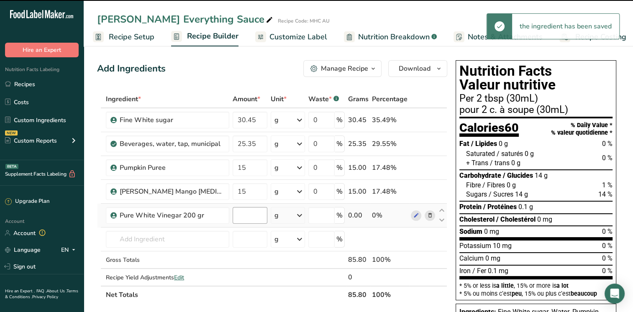
type input "0"
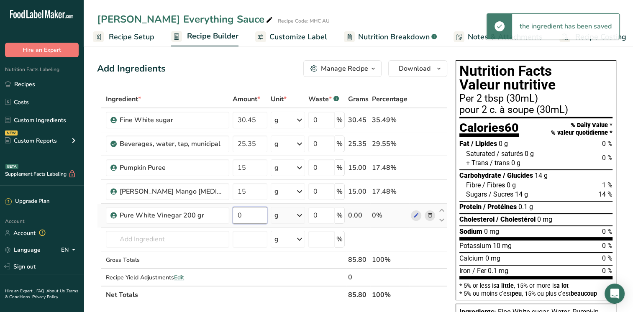
drag, startPoint x: 241, startPoint y: 215, endPoint x: 231, endPoint y: 215, distance: 9.6
click at [233, 215] on input "0" at bounding box center [250, 215] width 35 height 17
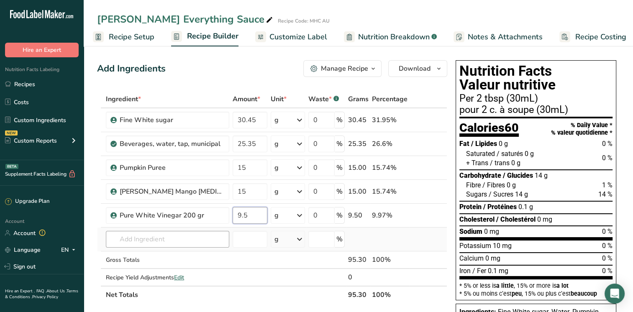
type input "9.5"
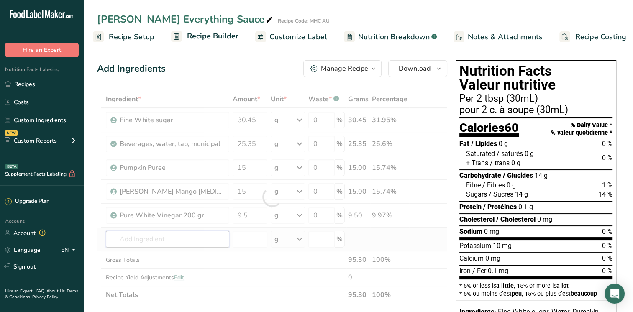
click at [177, 237] on div "Ingredient * Amount * Unit * Waste * .a-a{fill:#347362;}.b-a{fill:#fff;} Grams …" at bounding box center [272, 196] width 350 height 213
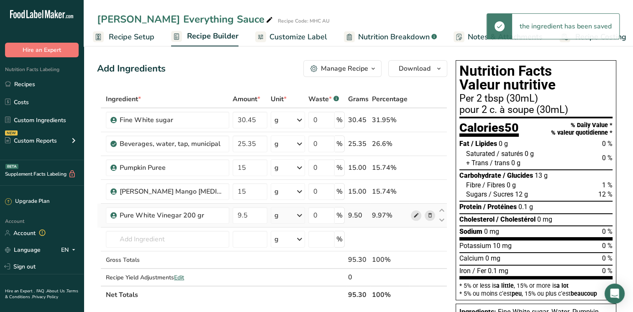
click at [414, 214] on icon at bounding box center [416, 215] width 6 height 9
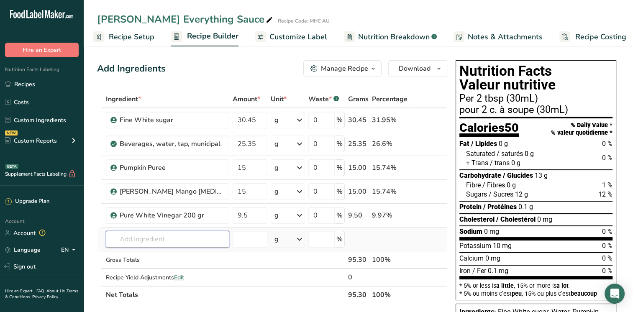
click at [156, 244] on input "text" at bounding box center [167, 239] width 123 height 17
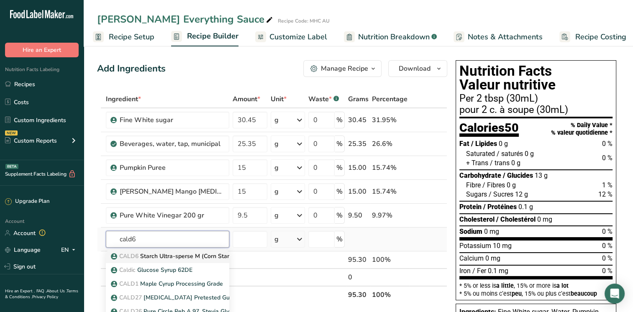
type input "cald6"
click at [162, 256] on p "CALD6 Starch Ultra-sperse M (Corn Starch)" at bounding box center [174, 256] width 125 height 9
type input "Starch Ultra-sperse M (Corn Starch)"
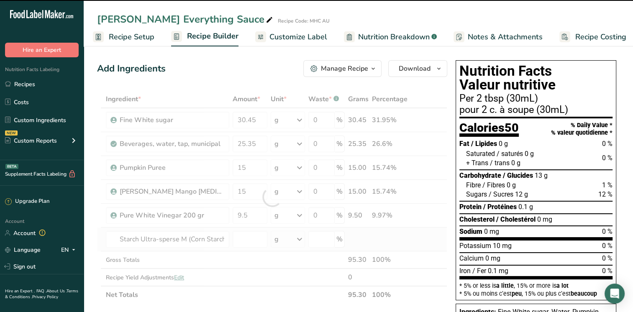
type input "0"
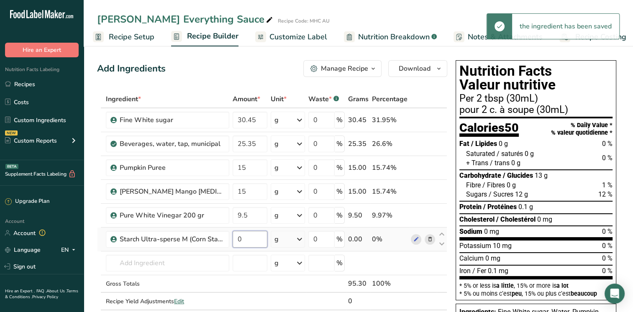
drag, startPoint x: 244, startPoint y: 241, endPoint x: 232, endPoint y: 241, distance: 12.1
click at [232, 241] on td "0" at bounding box center [250, 239] width 38 height 24
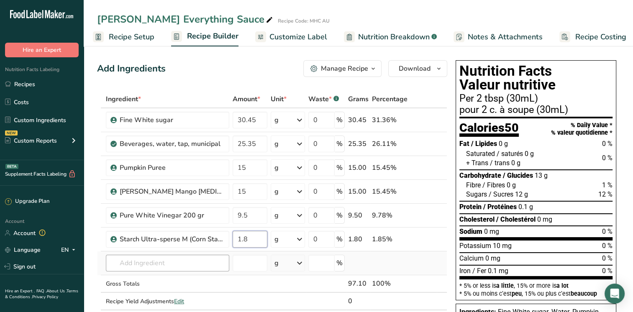
type input "1.8"
click at [176, 262] on div "Ingredient * Amount * Unit * Waste * .a-a{fill:#347362;}.b-a{fill:#fff;} Grams …" at bounding box center [272, 208] width 350 height 237
click at [416, 241] on icon at bounding box center [416, 239] width 6 height 9
click at [192, 260] on input "text" at bounding box center [167, 263] width 123 height 17
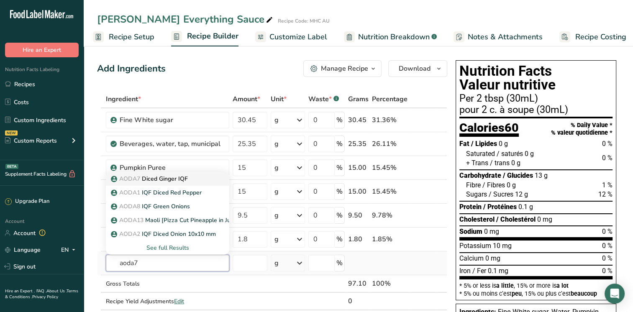
type input "aoda7"
click at [169, 178] on p "AODA7 Diced Ginger IQF" at bounding box center [149, 178] width 75 height 9
type input "Diced Ginger IQF"
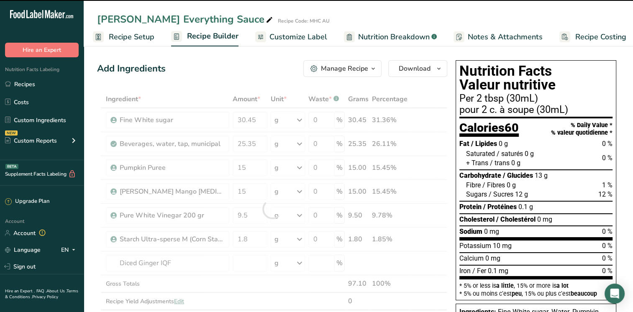
type input "0"
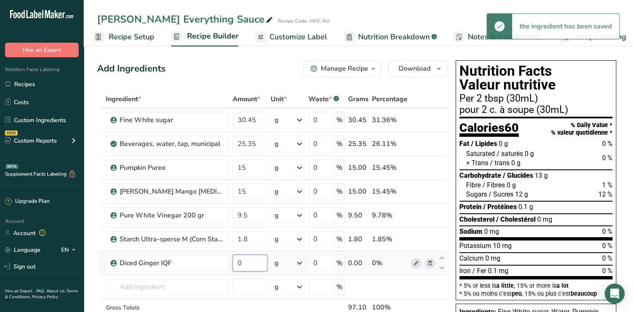
drag, startPoint x: 245, startPoint y: 266, endPoint x: 235, endPoint y: 265, distance: 9.7
click at [235, 265] on input "0" at bounding box center [250, 263] width 35 height 17
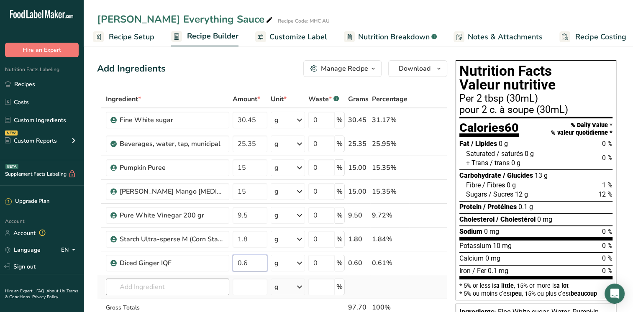
type input "0.6"
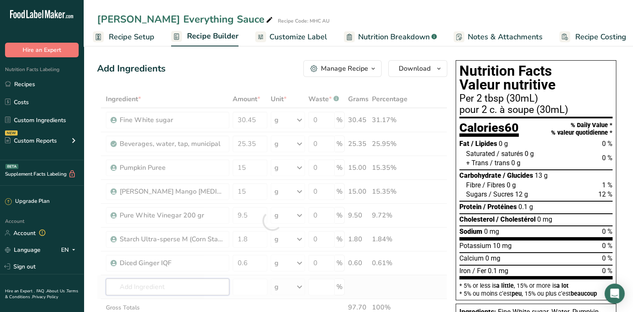
click at [188, 291] on div "Ingredient * Amount * Unit * Waste * .a-a{fill:#347362;}.b-a{fill:#fff;} Grams …" at bounding box center [272, 220] width 350 height 261
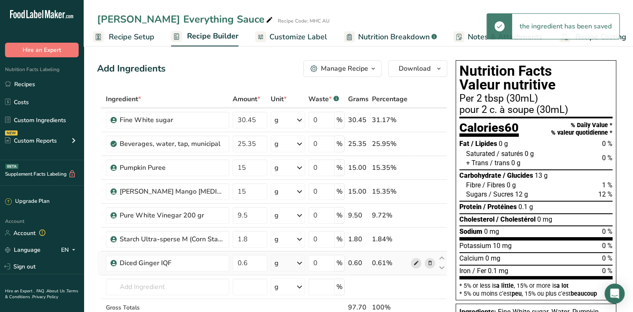
click at [416, 263] on icon at bounding box center [416, 263] width 6 height 9
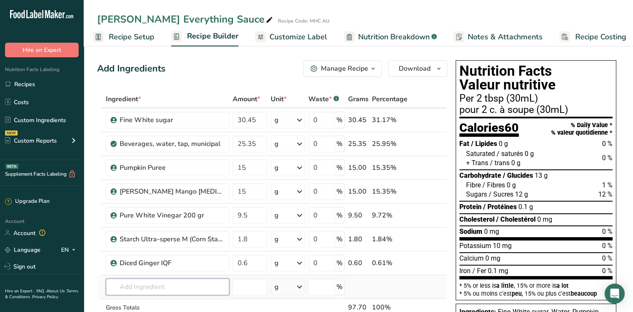
click at [142, 290] on input "text" at bounding box center [167, 287] width 123 height 17
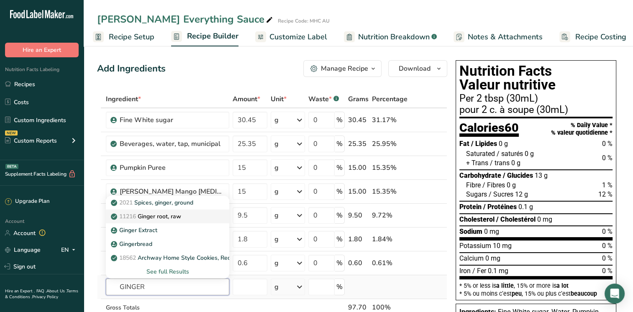
type input "GINGER"
click at [167, 220] on p "11216 Ginger root, raw" at bounding box center [146, 216] width 69 height 9
type input "Ginger root, raw"
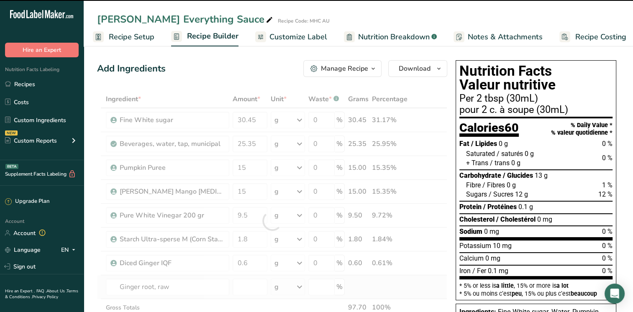
type input "0"
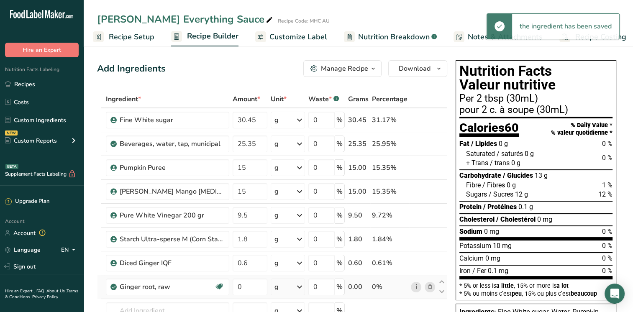
click at [414, 288] on link "i" at bounding box center [416, 287] width 10 height 10
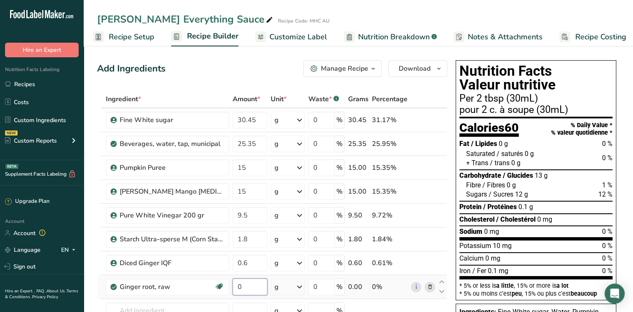
drag, startPoint x: 249, startPoint y: 289, endPoint x: 237, endPoint y: 286, distance: 12.5
click at [238, 286] on input "0" at bounding box center [250, 287] width 35 height 17
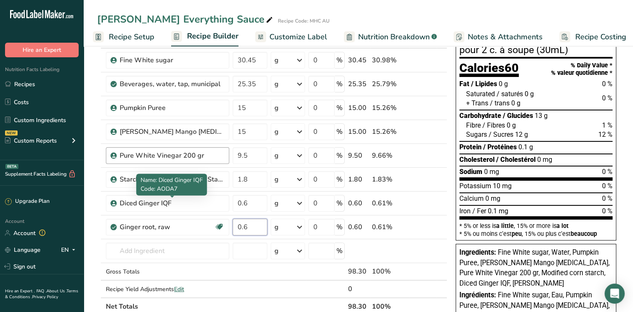
scroll to position [84, 0]
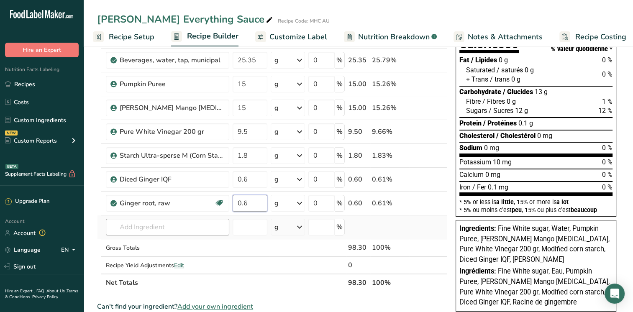
type input "0.6"
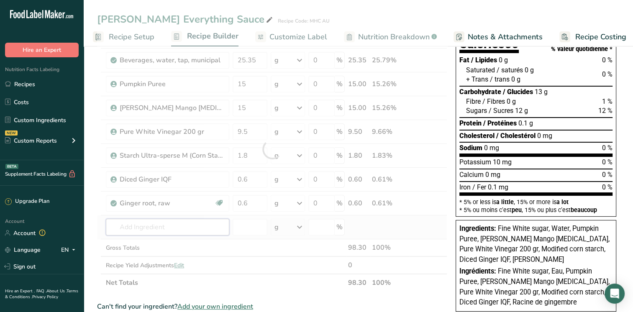
click at [125, 227] on div "Ingredient * Amount * Unit * Waste * .a-a{fill:#347362;}.b-a{fill:#fff;} Grams …" at bounding box center [272, 149] width 350 height 285
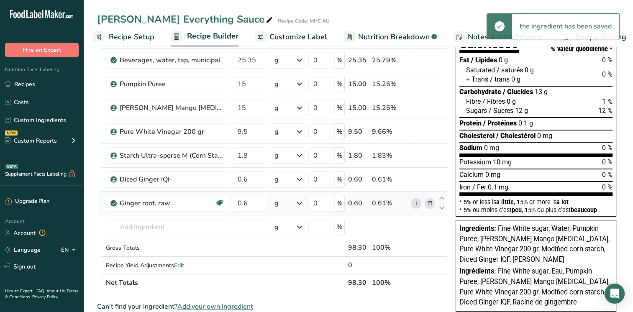
click at [428, 204] on icon at bounding box center [430, 203] width 6 height 9
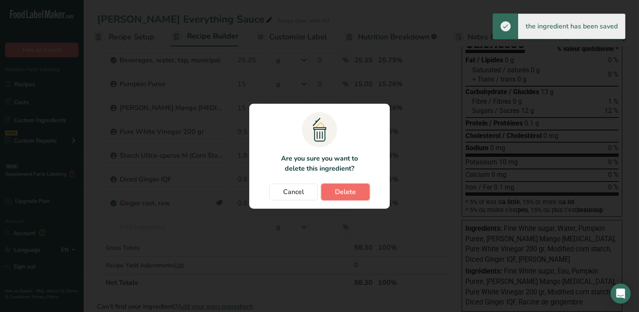
click at [336, 195] on span "Delete" at bounding box center [345, 192] width 21 height 10
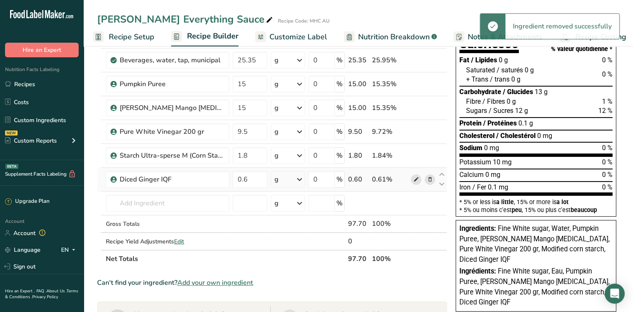
click at [415, 180] on icon at bounding box center [416, 179] width 6 height 9
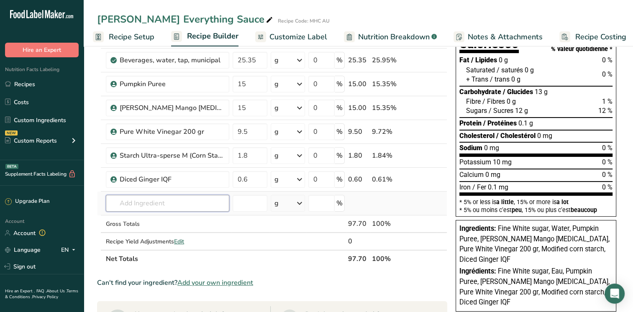
click at [149, 195] on input "text" at bounding box center [167, 203] width 123 height 17
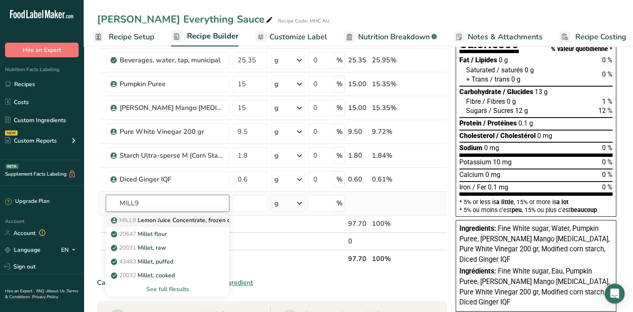
type input "MILL9"
click at [170, 223] on p "MILL9 Lemon Juice Concentrate, frozen cloudy 400GPL" at bounding box center [189, 220] width 155 height 9
type input "Lemon Juice Concentrate, frozen cloudy 400GPL"
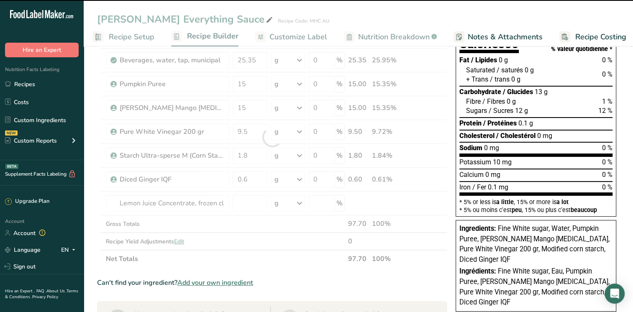
type input "0"
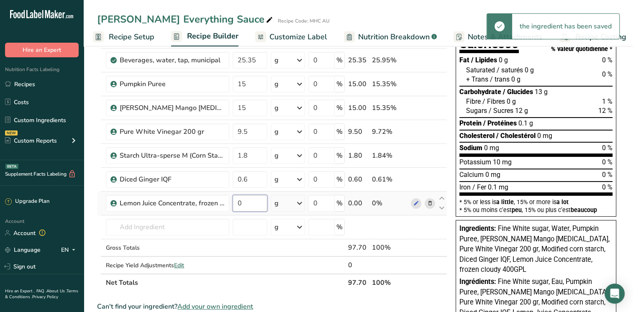
click at [250, 201] on input "0" at bounding box center [250, 203] width 35 height 17
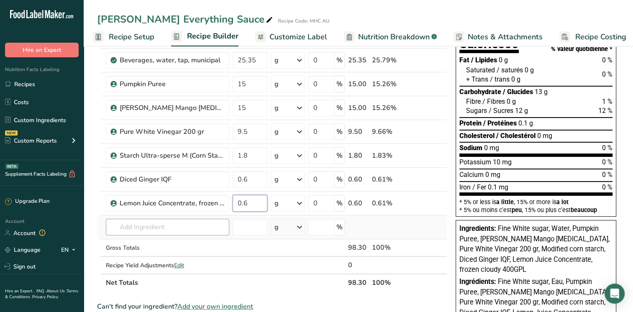
type input "0.6"
click at [189, 232] on div "Ingredient * Amount * Unit * Waste * .a-a{fill:#347362;}.b-a{fill:#fff;} Grams …" at bounding box center [272, 149] width 350 height 285
click at [414, 203] on icon at bounding box center [416, 203] width 6 height 9
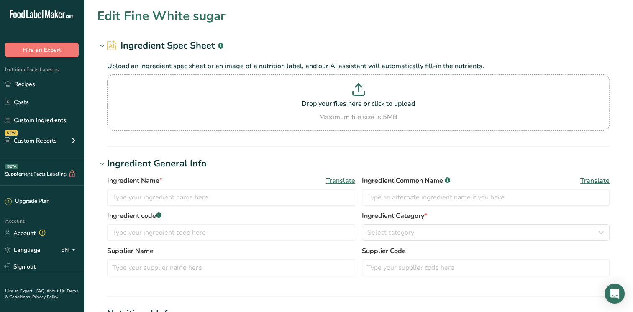
type input "Fine White sugar"
type input "FAR1"
type input "Far East"
type input "100"
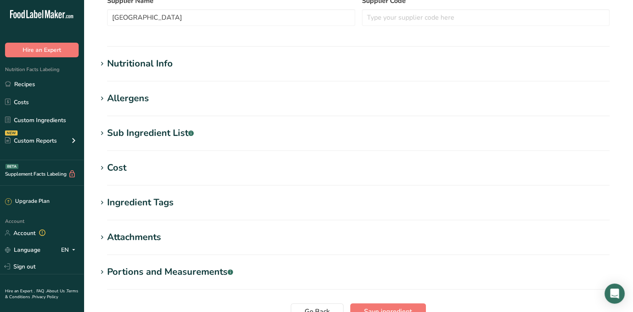
scroll to position [251, 0]
click at [170, 64] on div "Nutritional Info" at bounding box center [140, 63] width 66 height 14
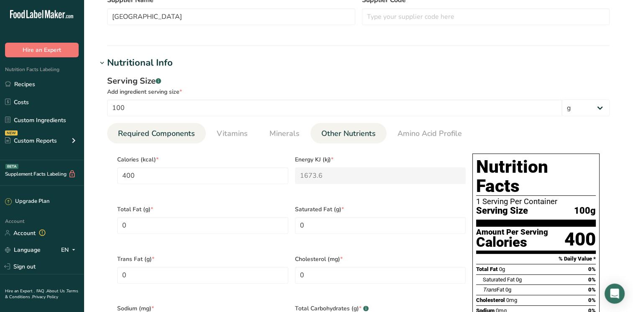
click at [345, 135] on span "Other Nutrients" at bounding box center [348, 133] width 54 height 11
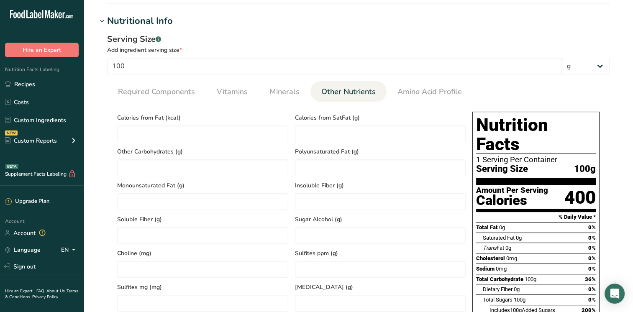
scroll to position [460, 0]
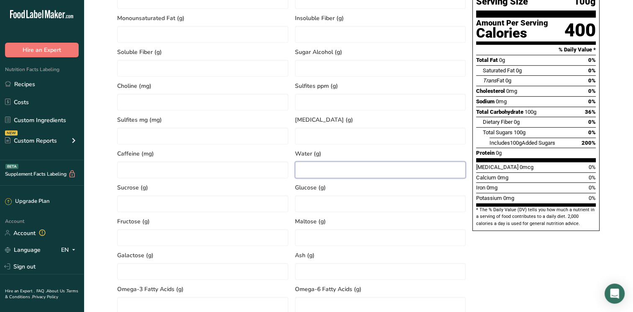
click at [324, 170] on input "number" at bounding box center [380, 169] width 171 height 17
type input "0.05"
click at [313, 274] on input "number" at bounding box center [380, 271] width 171 height 17
type input "0.04"
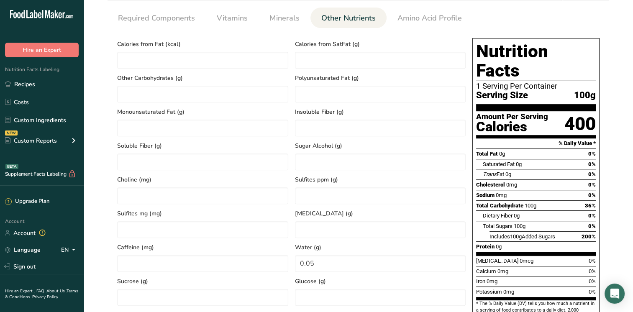
scroll to position [251, 0]
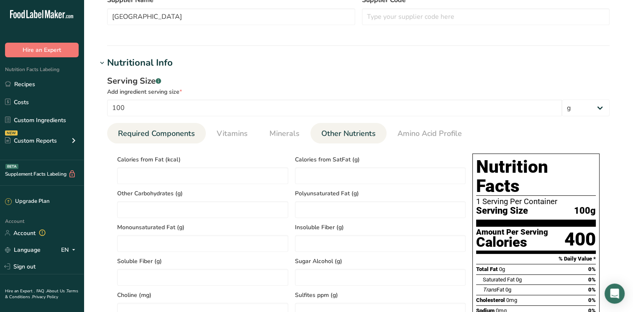
click at [139, 136] on span "Required Components" at bounding box center [156, 133] width 77 height 11
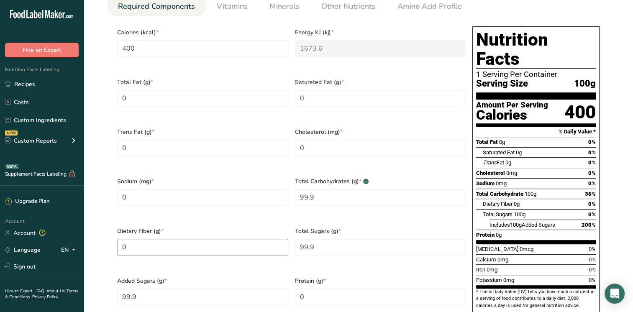
scroll to position [418, 0]
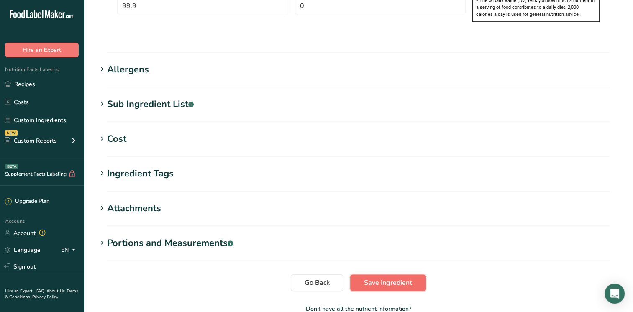
click at [381, 278] on span "Save ingredient" at bounding box center [388, 283] width 48 height 10
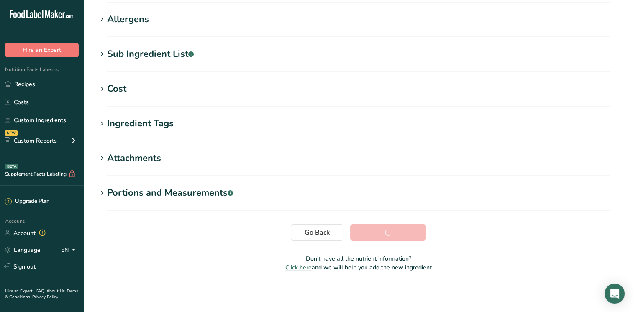
scroll to position [130, 0]
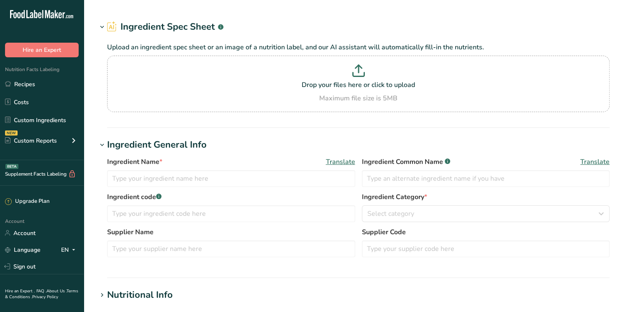
type input "Pumpkin Puree"
type input "FINE3"
type input "Fineberry Foods"
type input "100"
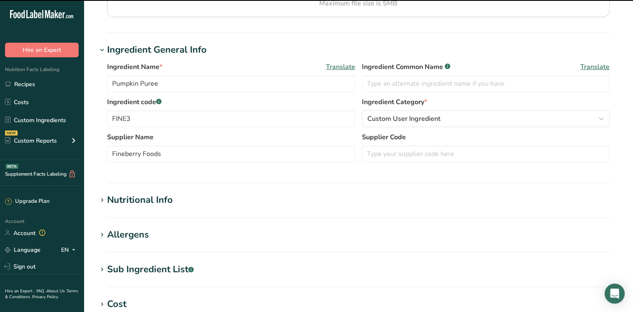
scroll to position [251, 0]
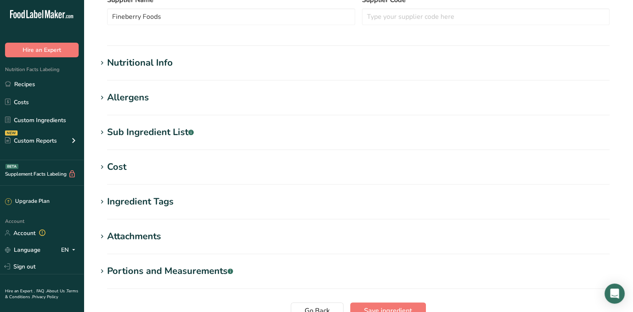
click at [125, 69] on div "Nutritional Info" at bounding box center [140, 63] width 66 height 14
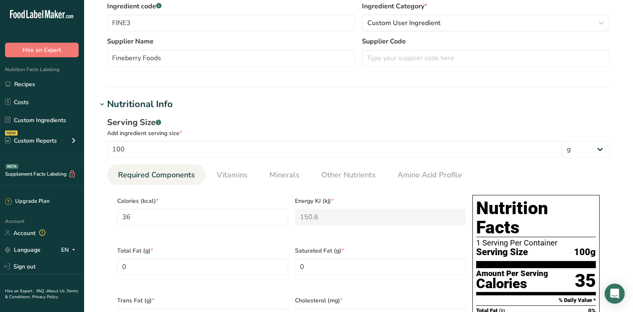
scroll to position [209, 0]
click at [277, 180] on span "Minerals" at bounding box center [284, 175] width 30 height 11
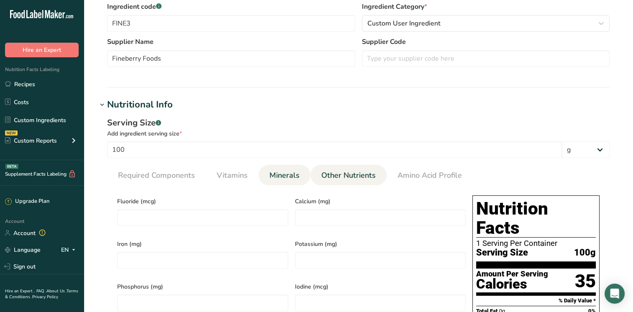
click at [332, 177] on span "Other Nutrients" at bounding box center [348, 175] width 54 height 11
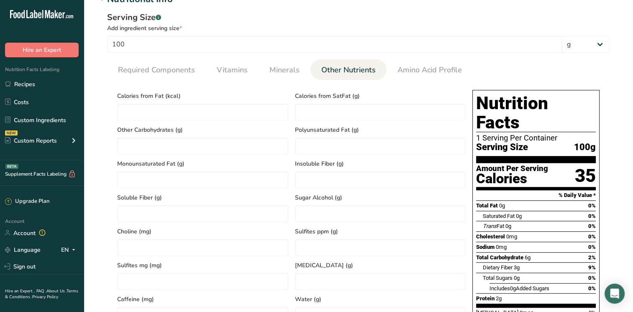
scroll to position [418, 0]
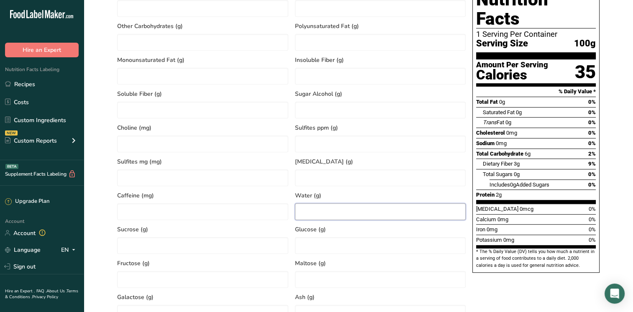
click at [327, 212] on input "number" at bounding box center [380, 211] width 171 height 17
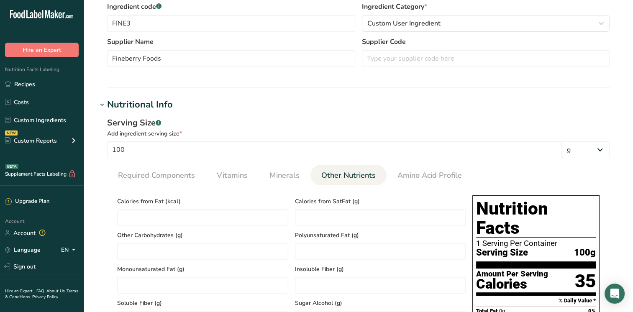
click at [452, 105] on h1 "Nutritional Info" at bounding box center [358, 105] width 522 height 14
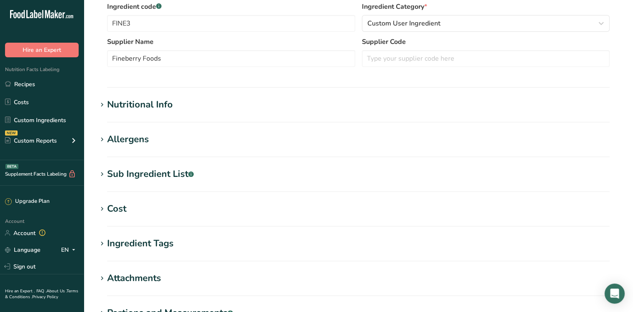
click at [134, 141] on div "Allergens" at bounding box center [128, 140] width 42 height 14
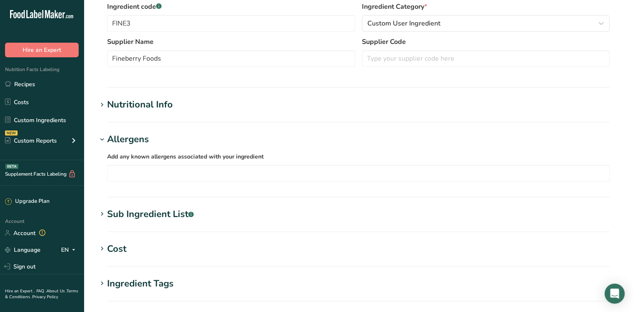
click at [144, 115] on section "Nutritional Info Serving Size .a-a{fill:#347362;}.b-a{fill:#fff;} Add ingredien…" at bounding box center [358, 110] width 522 height 25
click at [168, 103] on div "Nutritional Info" at bounding box center [140, 105] width 66 height 14
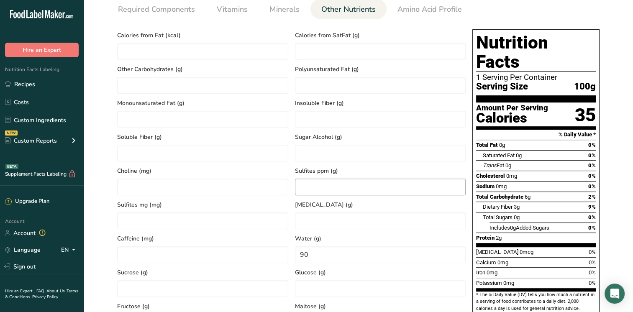
scroll to position [376, 0]
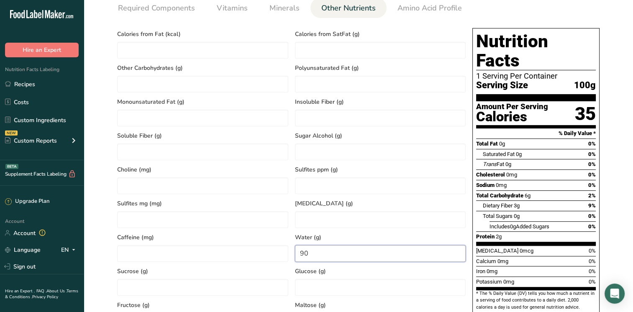
drag, startPoint x: 325, startPoint y: 255, endPoint x: 289, endPoint y: 250, distance: 35.4
click at [289, 250] on div "Calories from Fat (kcal) Calories from SatFat (g) Other Carbohydrates (g) Polyu…" at bounding box center [291, 211] width 355 height 373
click at [224, 240] on span "Caffeine (mg)" at bounding box center [202, 237] width 171 height 9
click at [298, 254] on input "0" at bounding box center [380, 253] width 171 height 17
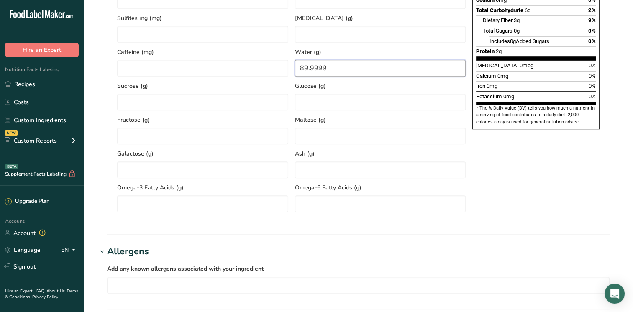
scroll to position [585, 0]
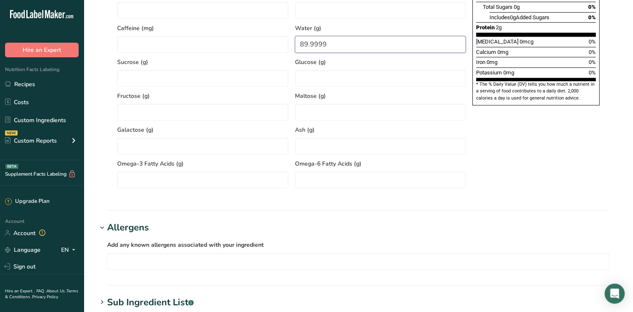
drag, startPoint x: 336, startPoint y: 42, endPoint x: 294, endPoint y: 38, distance: 42.4
click at [294, 38] on div "Water (g) 89.9999" at bounding box center [380, 36] width 178 height 34
type input "90"
click at [326, 125] on div "Ash (g)" at bounding box center [380, 137] width 178 height 34
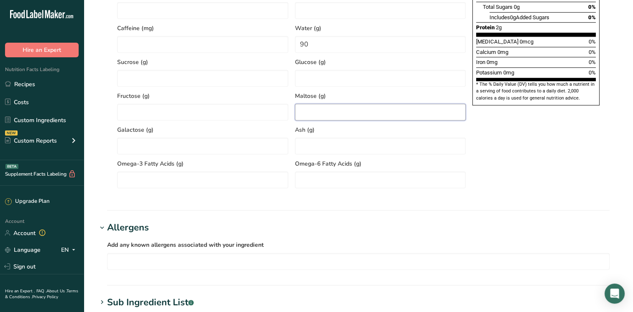
click at [325, 118] on input "number" at bounding box center [380, 112] width 171 height 17
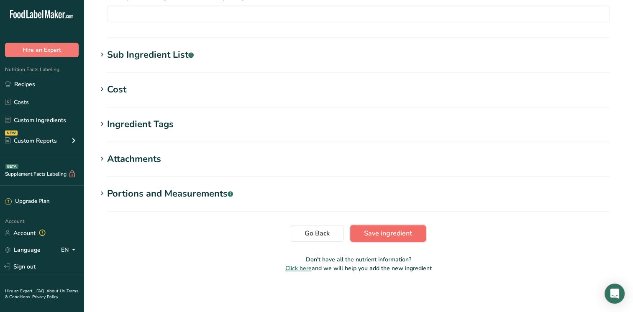
click at [364, 230] on span "Save ingredient" at bounding box center [388, 233] width 48 height 10
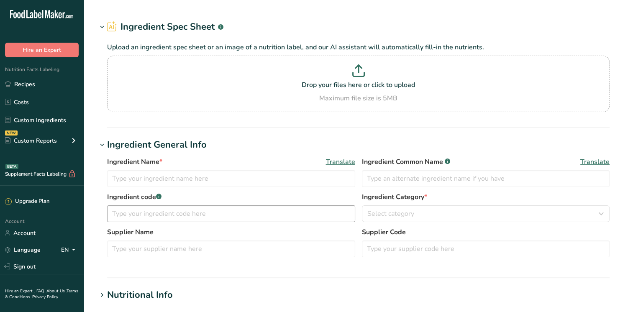
type input "[PERSON_NAME] Mango [MEDICAL_DATA]"
type input "MILL45"
type input "[PERSON_NAME] and [PERSON_NAME]"
type input "100"
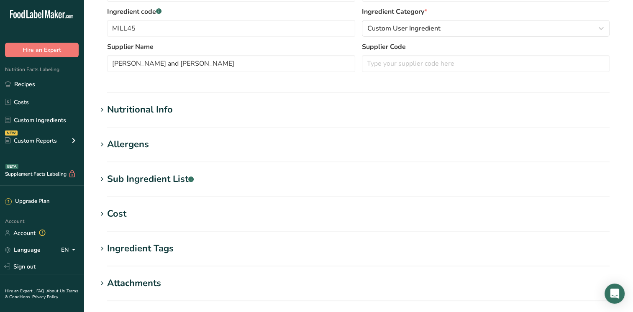
scroll to position [209, 0]
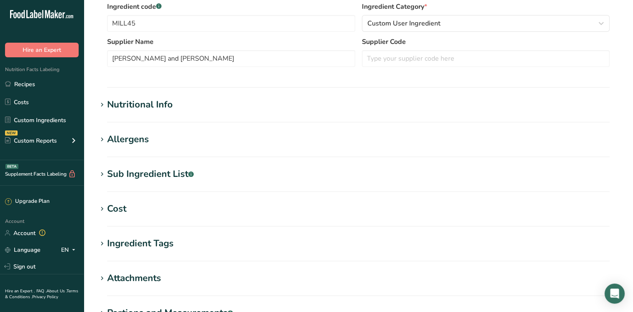
click at [142, 106] on div "Nutritional Info" at bounding box center [140, 105] width 66 height 14
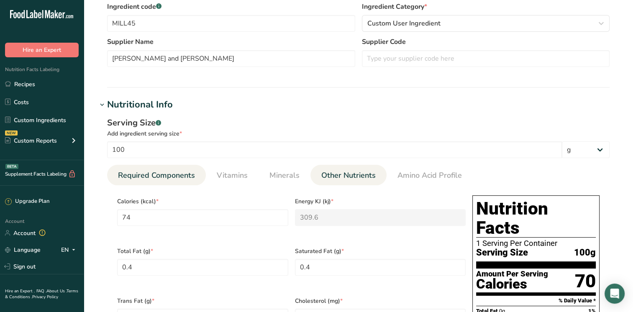
click at [340, 174] on span "Other Nutrients" at bounding box center [348, 175] width 54 height 11
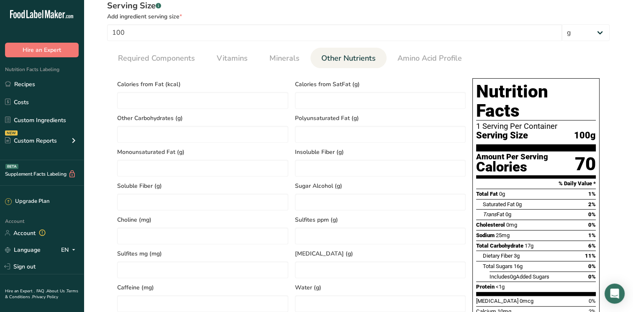
scroll to position [502, 0]
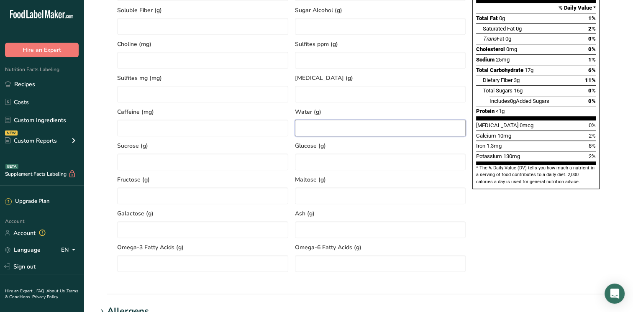
click at [313, 126] on input "number" at bounding box center [380, 128] width 171 height 17
type input "82"
click at [276, 285] on section "Nutritional Info Serving Size .a-a{fill:#347362;}.b-a{fill:#fff;} Add ingredien…" at bounding box center [358, 49] width 522 height 489
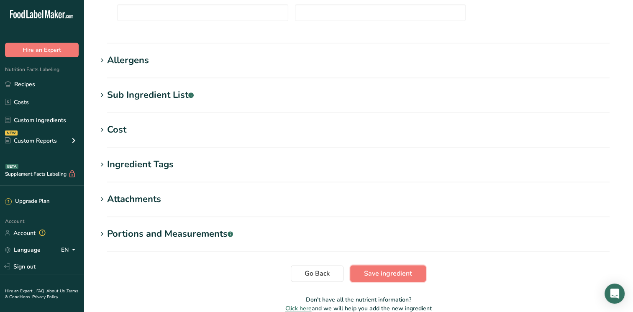
drag, startPoint x: 378, startPoint y: 278, endPoint x: 361, endPoint y: 282, distance: 17.6
click at [378, 279] on button "Save ingredient" at bounding box center [388, 273] width 76 height 17
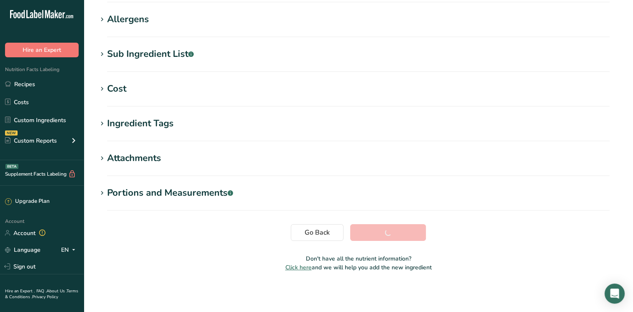
scroll to position [130, 0]
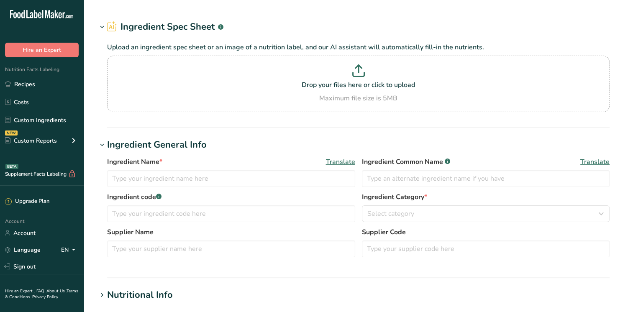
type input "Pure White Vinegar 200 gr"
type input "REIN27"
type input "[PERSON_NAME] Foods"
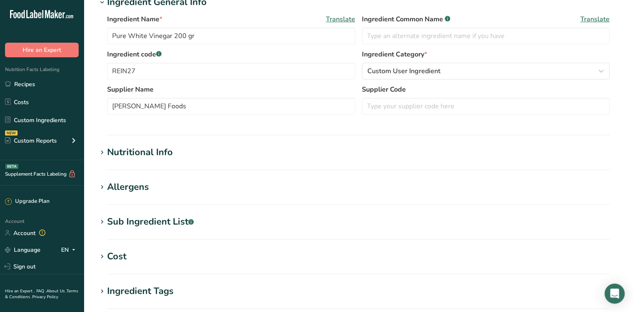
scroll to position [329, 0]
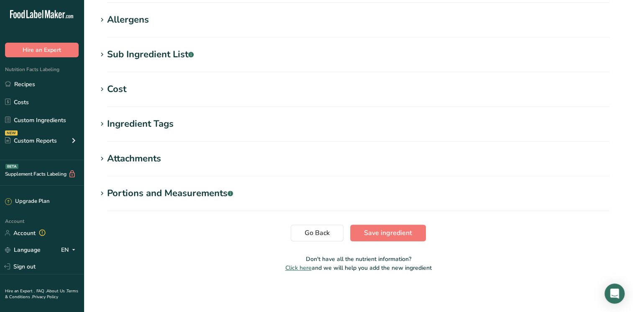
click at [143, 22] on div "Allergens" at bounding box center [128, 20] width 42 height 14
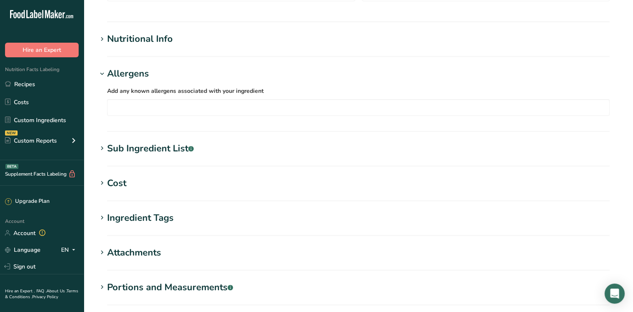
scroll to position [161, 0]
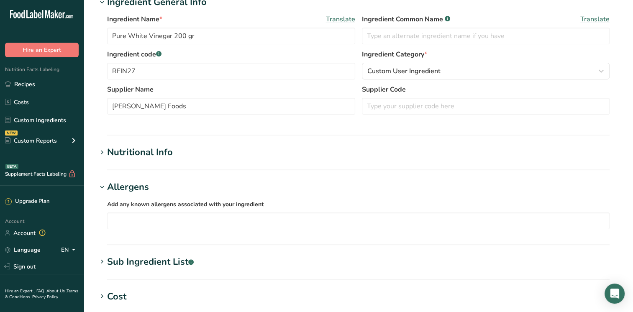
click at [143, 154] on div "Nutritional Info" at bounding box center [140, 153] width 66 height 14
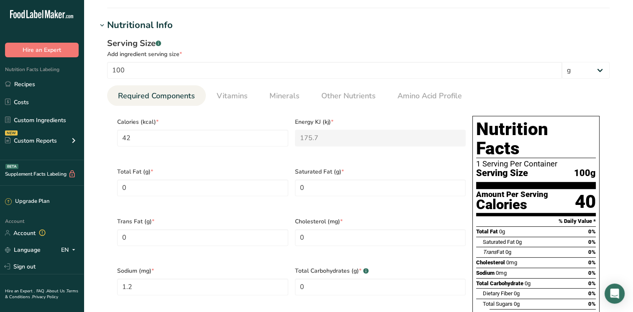
scroll to position [329, 0]
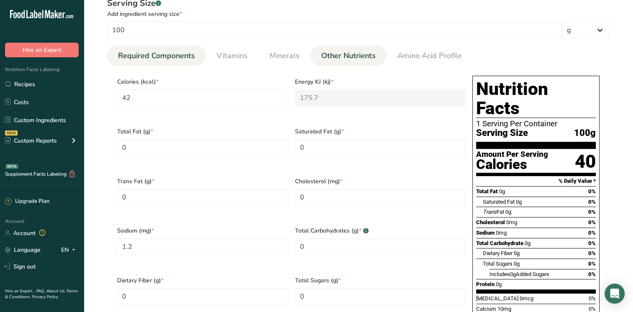
click at [336, 59] on span "Other Nutrients" at bounding box center [348, 55] width 54 height 11
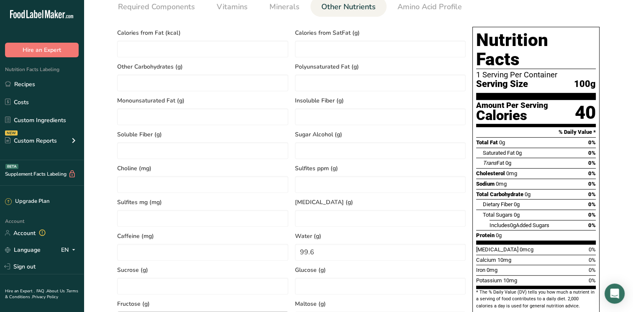
scroll to position [245, 0]
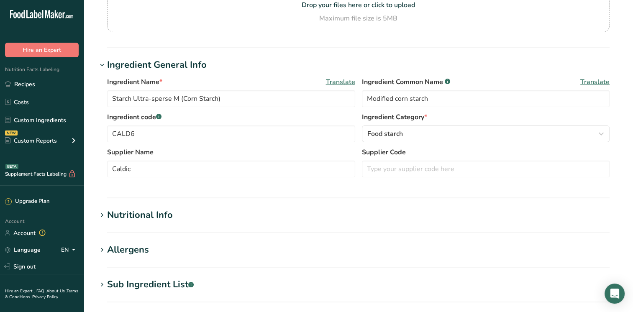
scroll to position [251, 0]
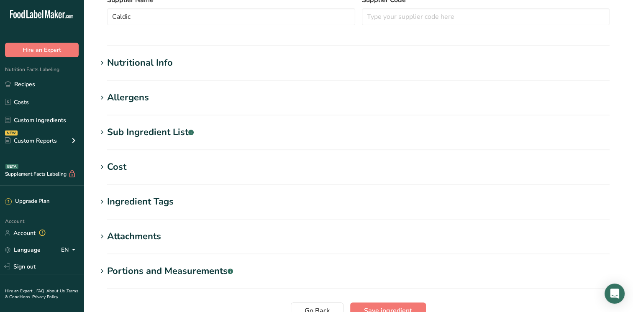
click at [160, 67] on div "Nutritional Info" at bounding box center [140, 63] width 66 height 14
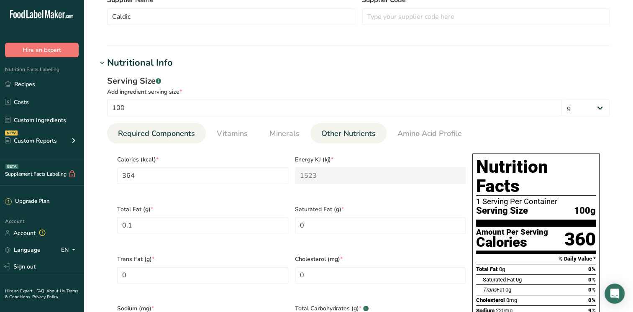
click at [335, 133] on span "Other Nutrients" at bounding box center [348, 133] width 54 height 11
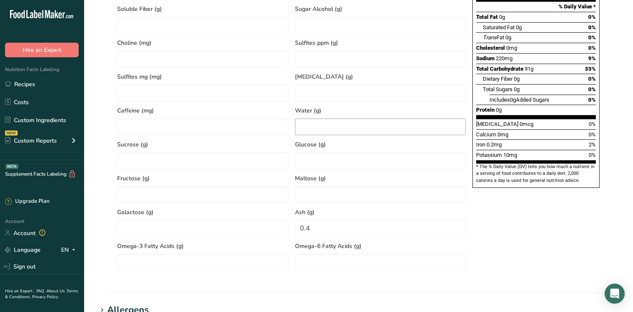
scroll to position [502, 0]
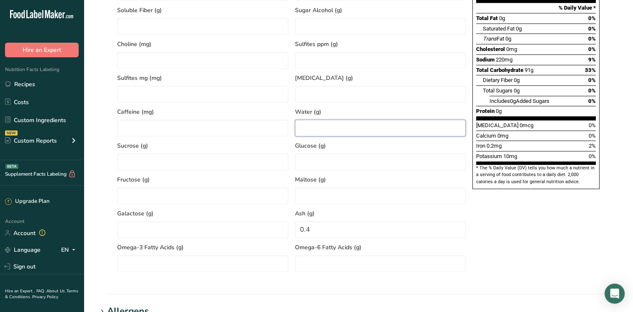
click at [308, 124] on input "number" at bounding box center [380, 128] width 171 height 17
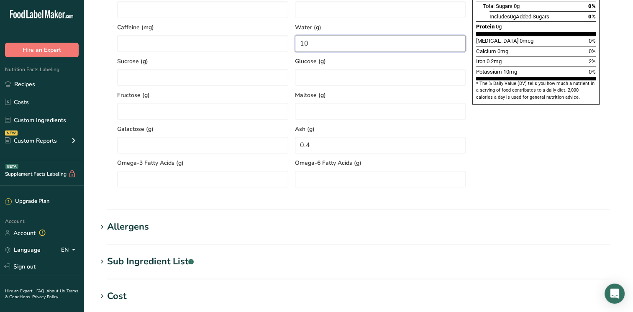
scroll to position [585, 0]
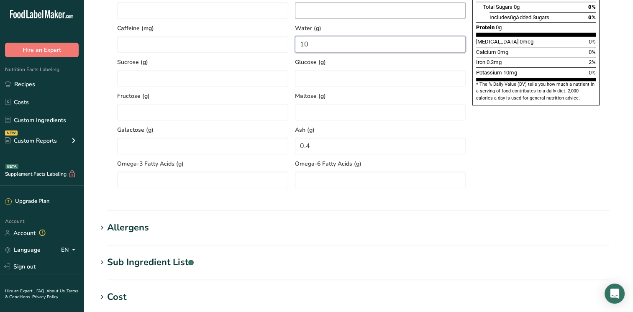
type input "10"
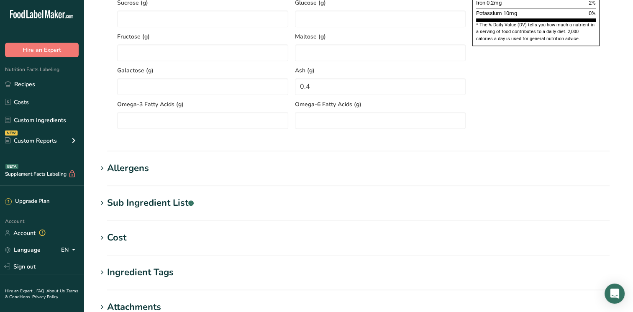
scroll to position [753, 0]
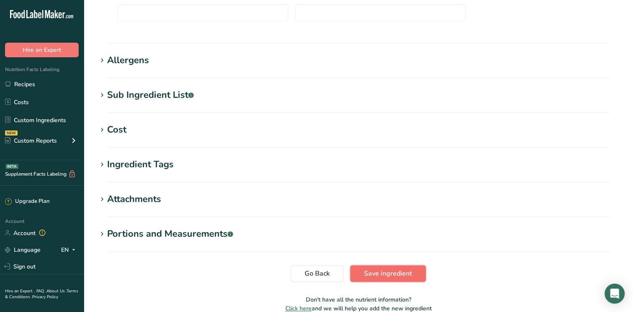
click at [378, 277] on span "Save ingredient" at bounding box center [388, 273] width 48 height 10
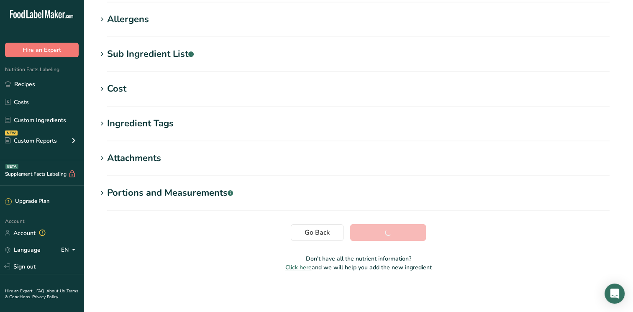
scroll to position [130, 0]
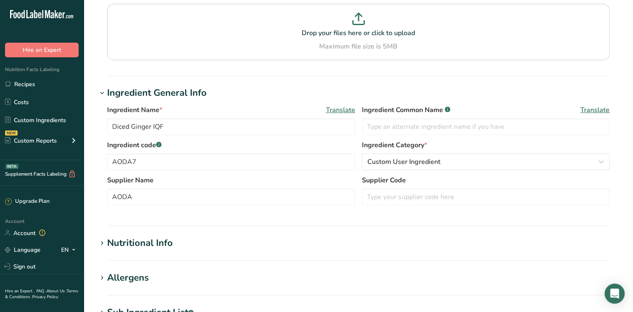
scroll to position [167, 0]
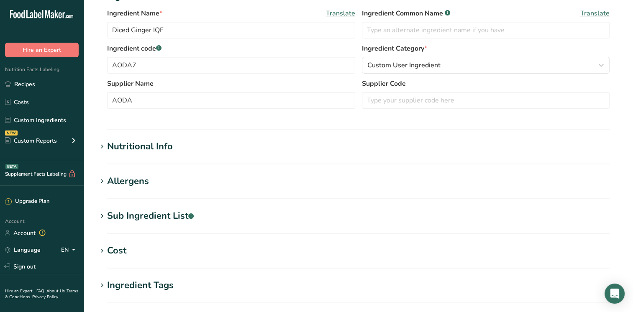
drag, startPoint x: 105, startPoint y: 149, endPoint x: 117, endPoint y: 156, distance: 13.1
click at [105, 149] on icon at bounding box center [102, 147] width 8 height 12
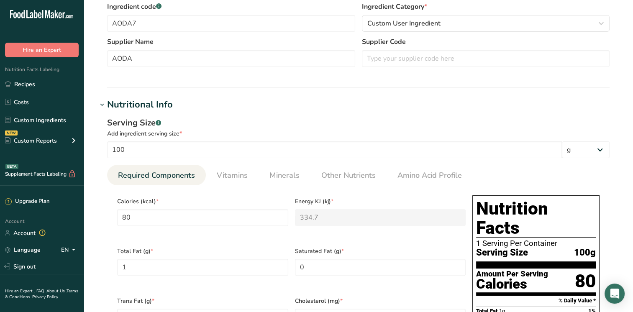
scroll to position [209, 0]
click at [284, 183] on link "Minerals" at bounding box center [284, 175] width 37 height 21
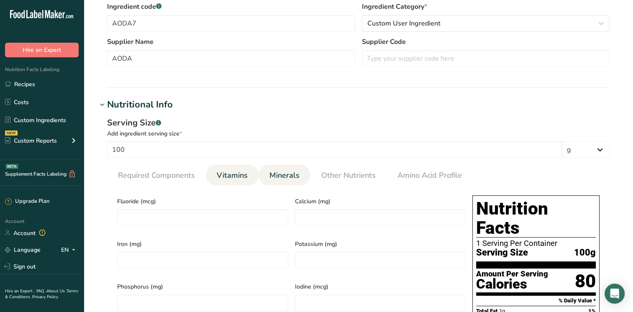
click at [220, 177] on span "Vitamins" at bounding box center [232, 175] width 31 height 11
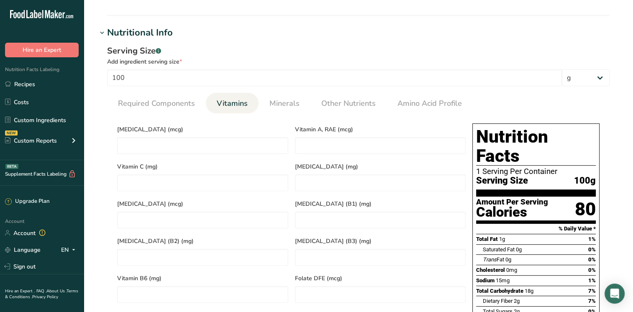
scroll to position [293, 0]
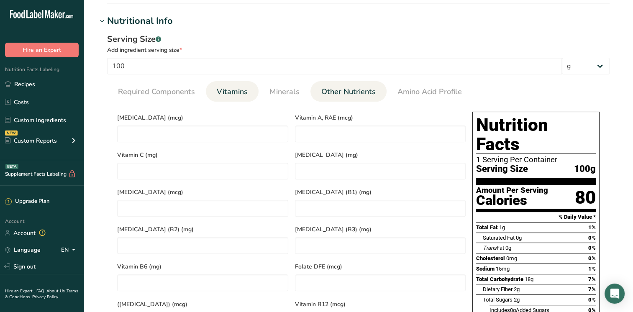
click at [355, 90] on span "Other Nutrients" at bounding box center [348, 91] width 54 height 11
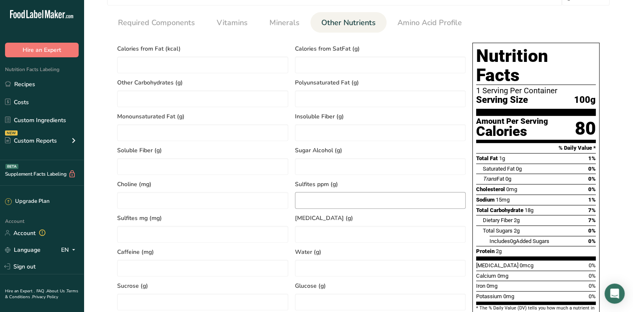
scroll to position [460, 0]
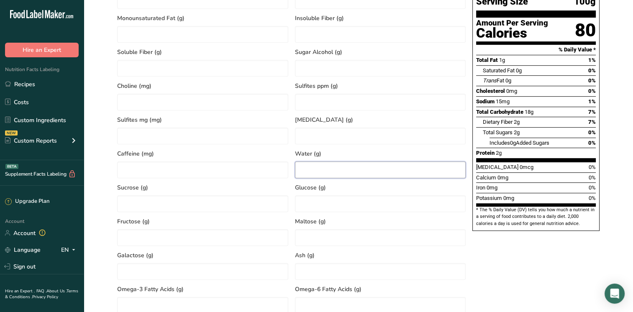
click at [306, 172] on input "number" at bounding box center [380, 169] width 171 height 17
type input "79"
drag, startPoint x: 303, startPoint y: 170, endPoint x: 308, endPoint y: 171, distance: 5.2
click at [308, 171] on input "79" at bounding box center [380, 169] width 171 height 17
click at [499, 248] on div "Nutrition Facts 1 Serving Per Container Serving Size 100g Amount Per Serving Ca…" at bounding box center [536, 125] width 134 height 368
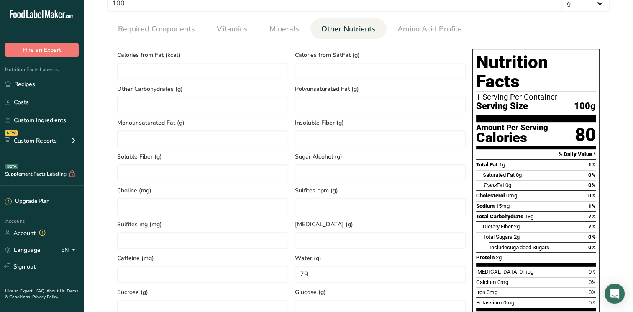
scroll to position [335, 0]
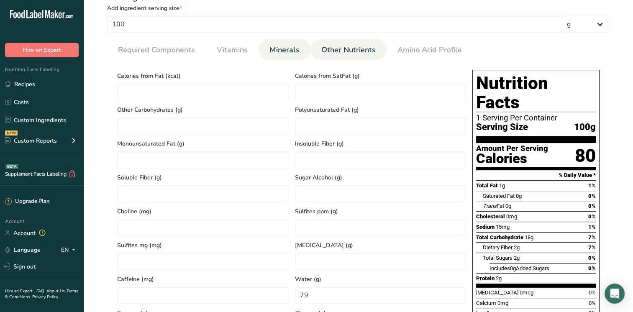
click at [279, 58] on link "Minerals" at bounding box center [284, 49] width 37 height 21
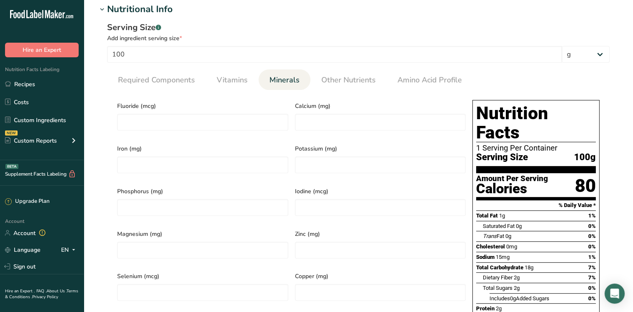
scroll to position [293, 0]
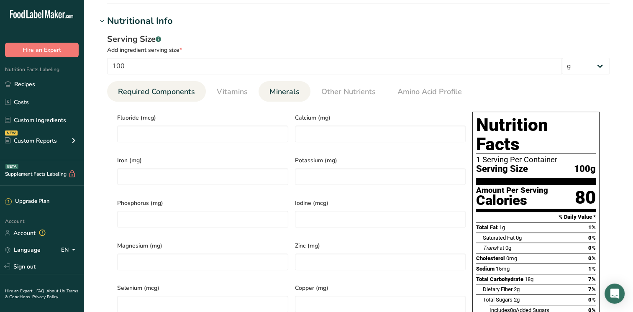
click at [151, 95] on span "Required Components" at bounding box center [156, 91] width 77 height 11
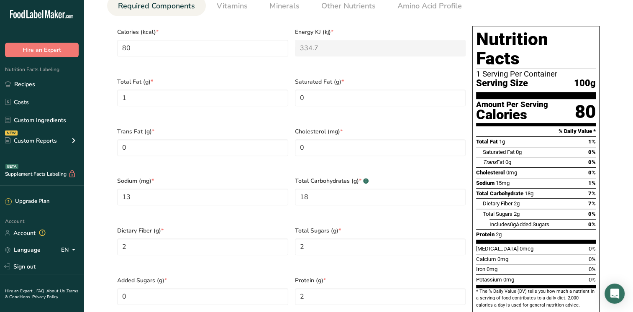
scroll to position [251, 0]
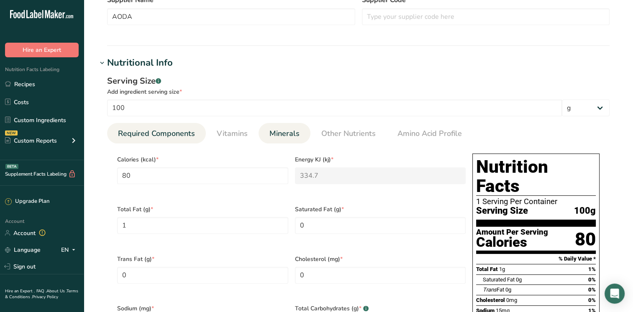
click at [279, 139] on span "Minerals" at bounding box center [284, 133] width 30 height 11
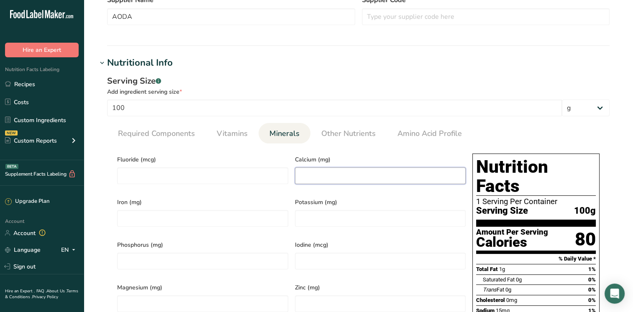
click at [314, 167] on input "number" at bounding box center [380, 175] width 171 height 17
type input "16"
click at [313, 214] on input "number" at bounding box center [380, 218] width 171 height 17
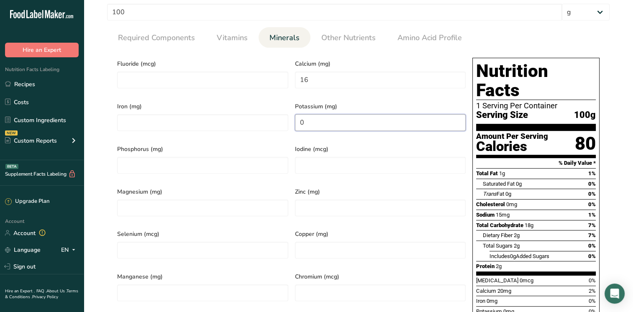
scroll to position [418, 0]
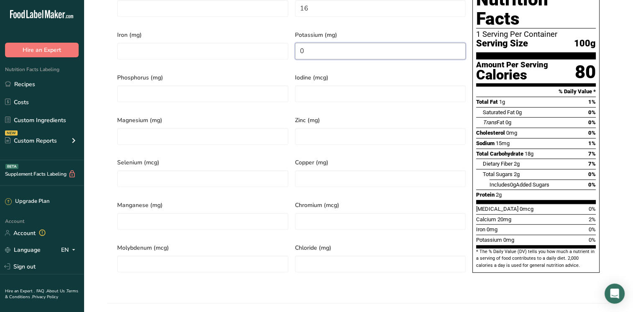
type input "0"
click at [158, 48] on input "number" at bounding box center [202, 51] width 171 height 17
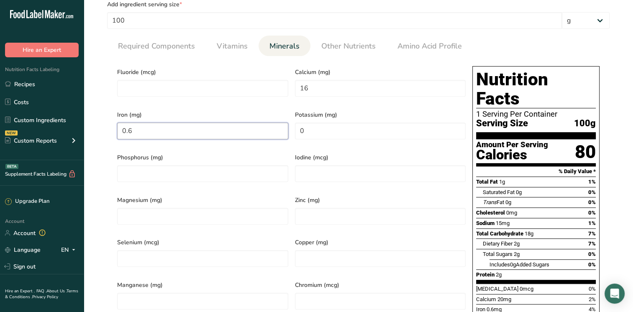
scroll to position [335, 0]
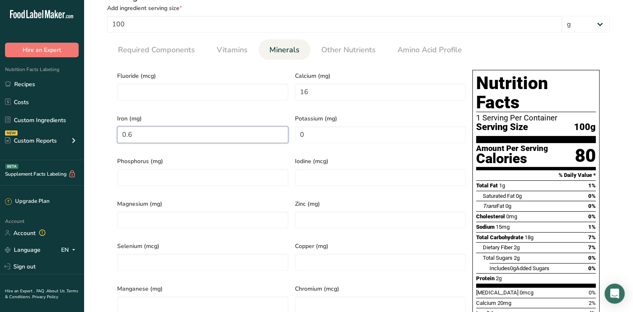
type input "0.6"
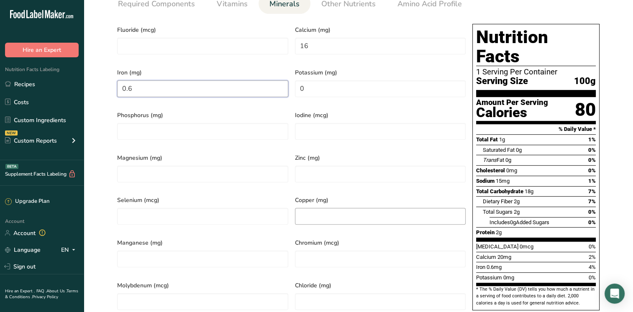
scroll to position [376, 0]
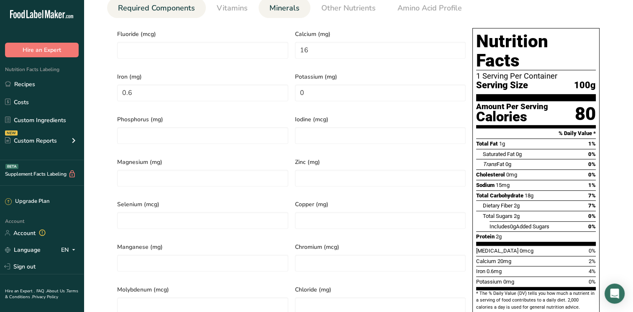
click at [158, 11] on span "Required Components" at bounding box center [156, 8] width 77 height 11
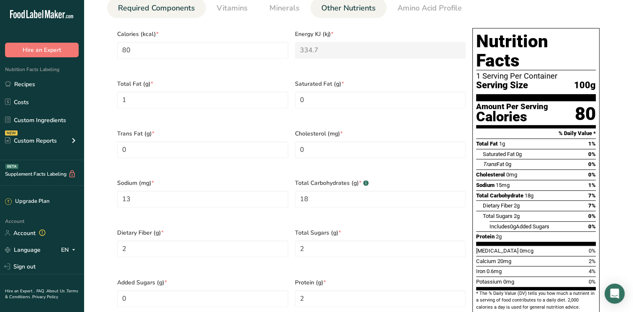
click at [338, 13] on span "Other Nutrients" at bounding box center [348, 8] width 54 height 11
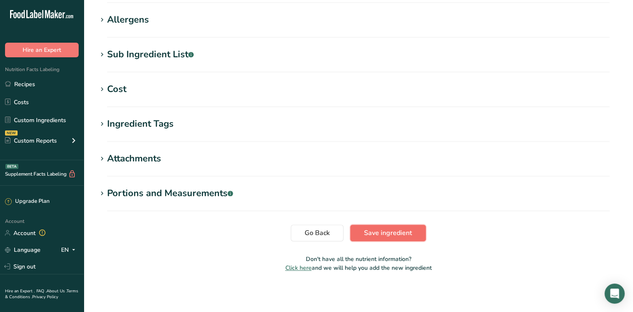
click at [388, 228] on span "Save ingredient" at bounding box center [388, 233] width 48 height 10
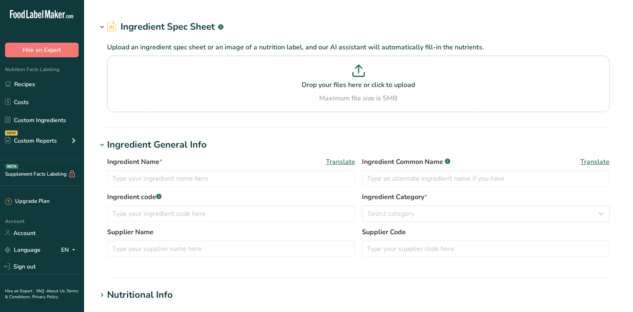
type input "Ginger root, raw"
type input "[PERSON_NAME]"
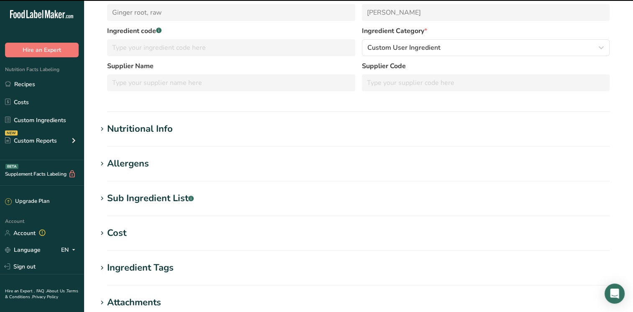
scroll to position [125, 0]
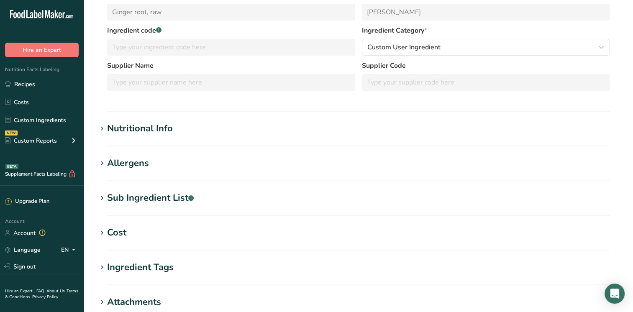
click at [122, 125] on div "Nutritional Info" at bounding box center [140, 129] width 66 height 14
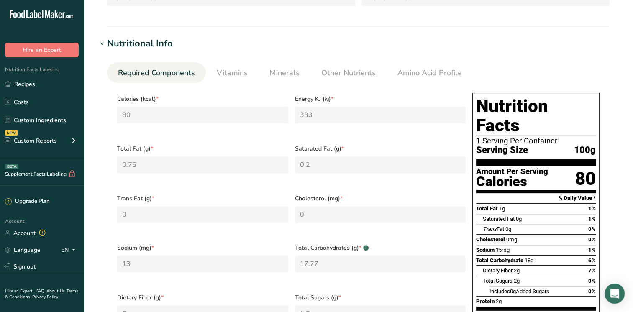
scroll to position [209, 0]
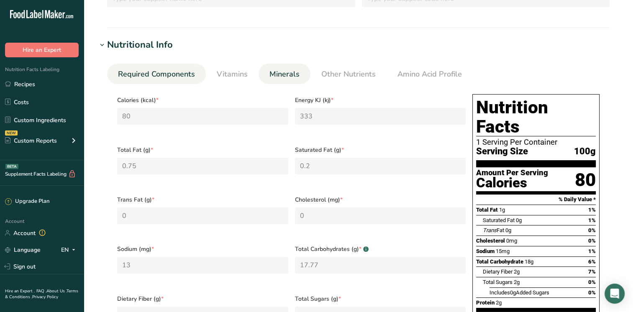
click at [280, 71] on span "Minerals" at bounding box center [284, 74] width 30 height 11
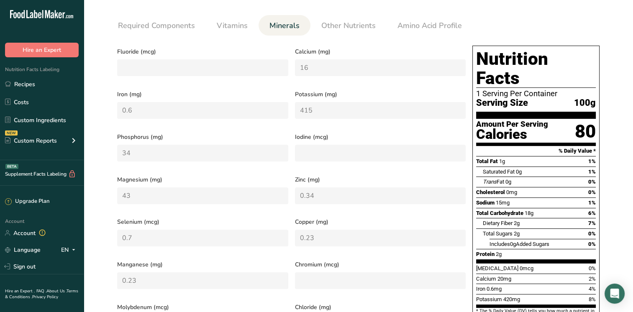
scroll to position [251, 0]
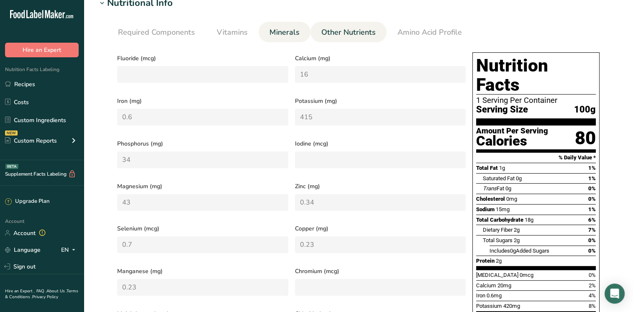
click at [344, 30] on span "Other Nutrients" at bounding box center [348, 32] width 54 height 11
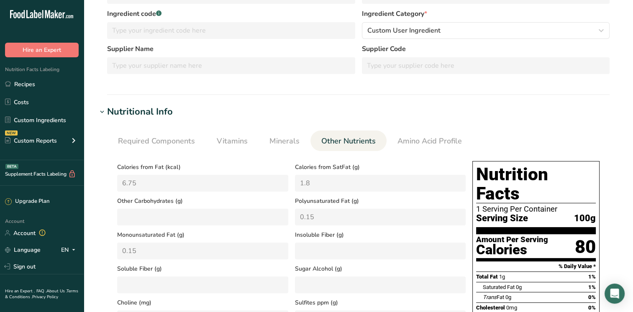
scroll to position [125, 0]
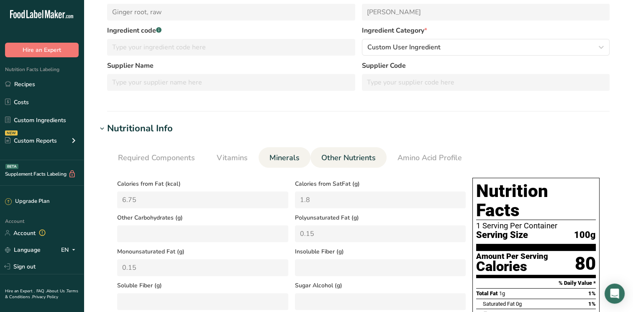
click at [278, 166] on link "Minerals" at bounding box center [284, 157] width 37 height 21
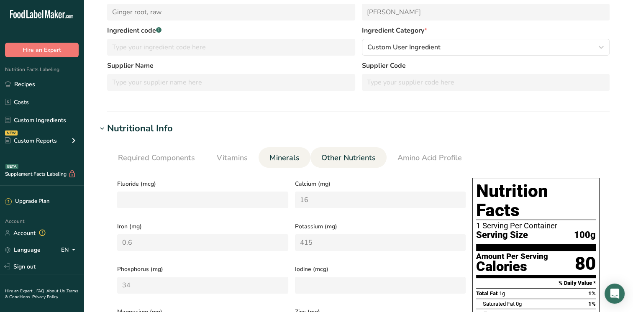
click at [344, 160] on span "Other Nutrients" at bounding box center [348, 157] width 54 height 11
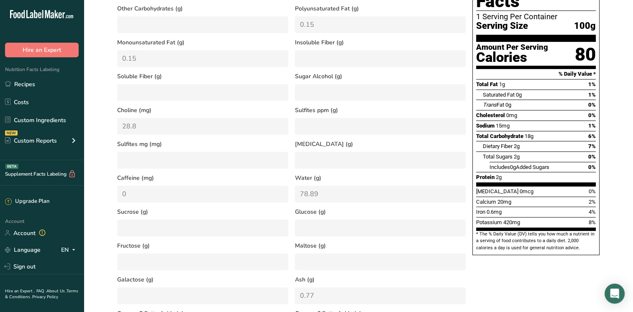
scroll to position [251, 0]
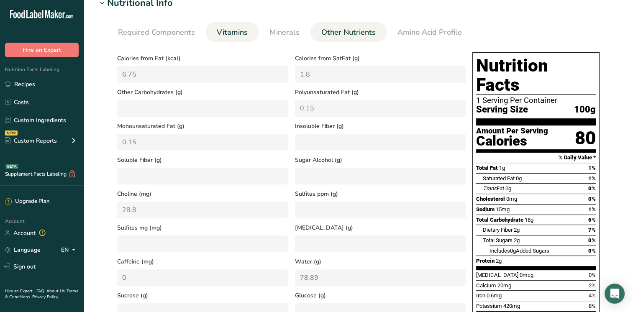
click at [229, 38] on span "Vitamins" at bounding box center [232, 32] width 31 height 11
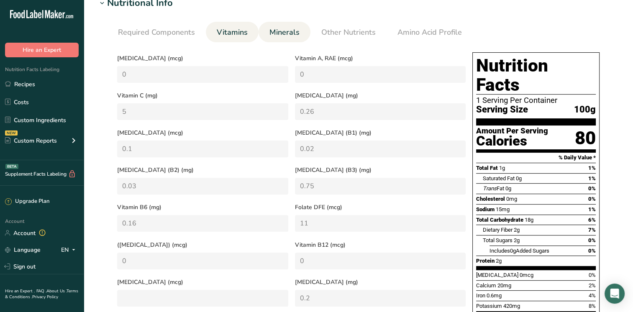
click at [281, 34] on span "Minerals" at bounding box center [284, 32] width 30 height 11
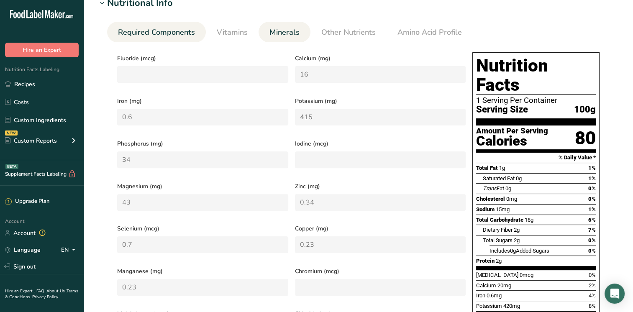
click at [162, 35] on span "Required Components" at bounding box center [156, 32] width 77 height 11
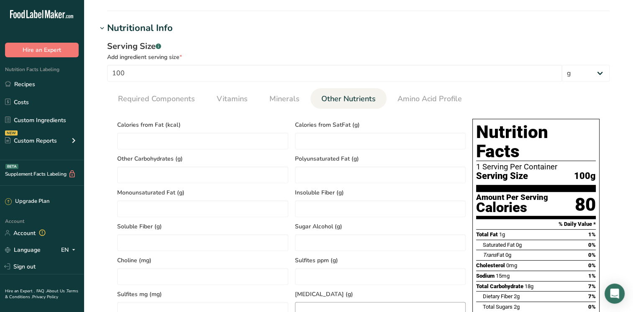
scroll to position [125, 0]
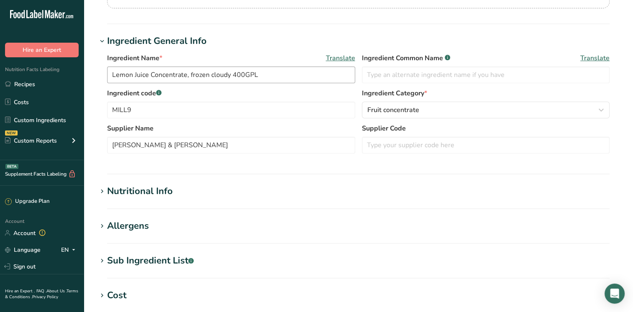
scroll to position [125, 0]
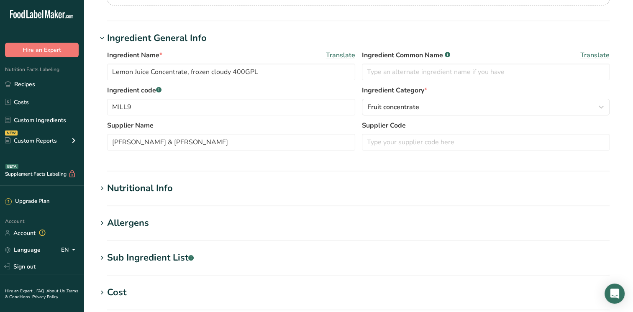
click at [156, 190] on div "Nutritional Info" at bounding box center [140, 188] width 66 height 14
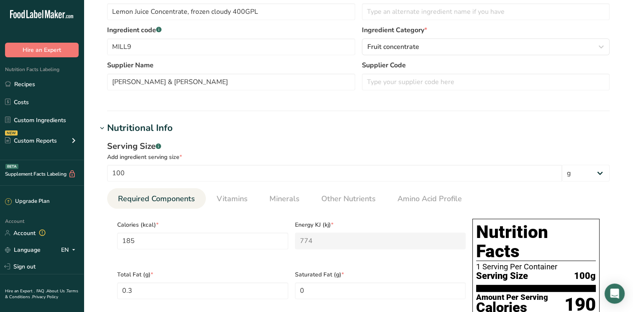
scroll to position [293, 0]
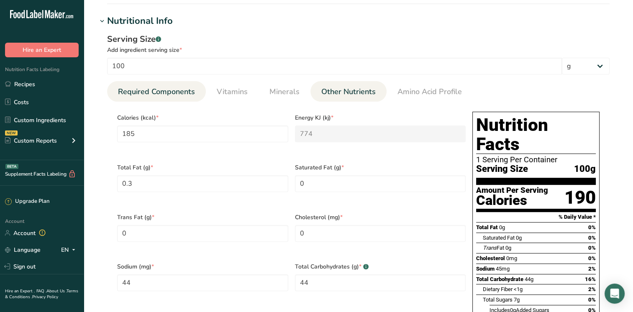
click at [348, 88] on span "Other Nutrients" at bounding box center [348, 91] width 54 height 11
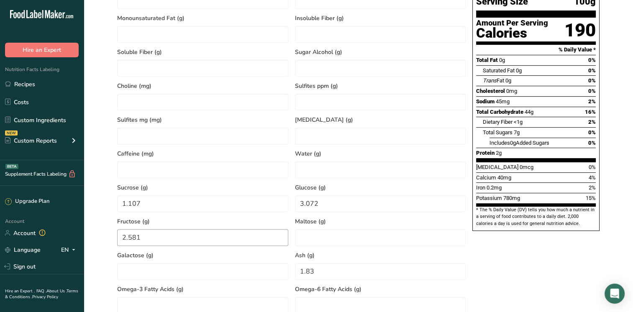
scroll to position [502, 0]
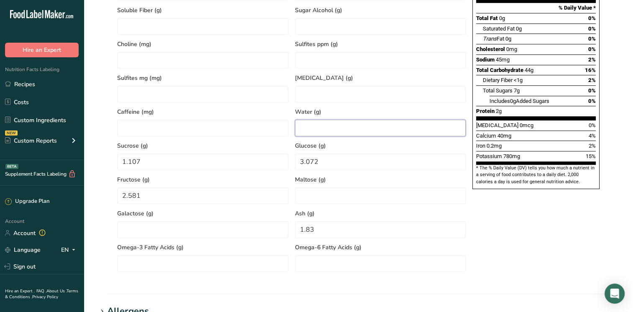
click at [314, 132] on input "number" at bounding box center [380, 128] width 171 height 17
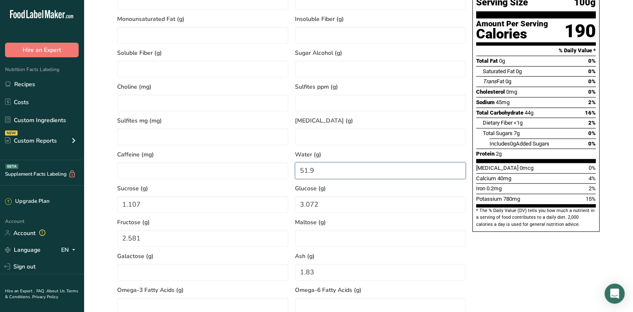
scroll to position [251, 0]
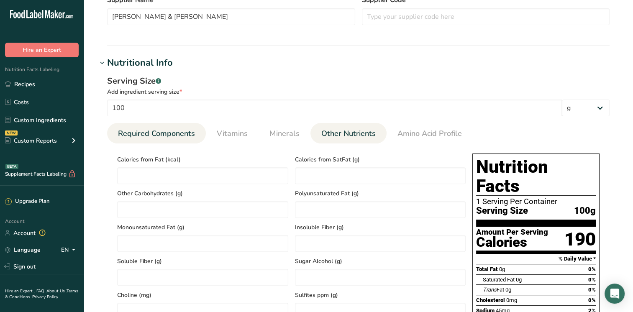
type input "51.9"
click at [159, 132] on span "Required Components" at bounding box center [156, 133] width 77 height 11
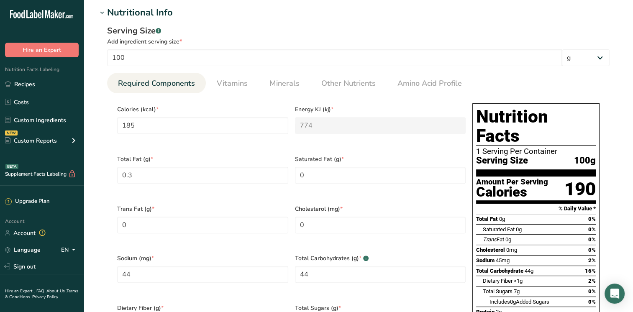
scroll to position [293, 0]
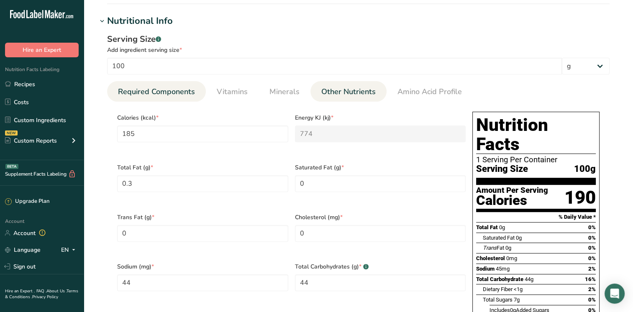
click at [339, 86] on span "Other Nutrients" at bounding box center [348, 91] width 54 height 11
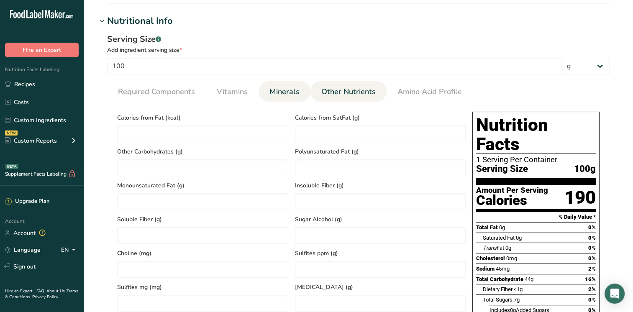
click at [282, 87] on span "Minerals" at bounding box center [284, 91] width 30 height 11
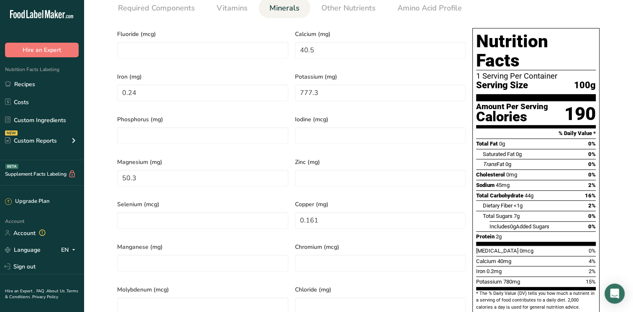
scroll to position [460, 0]
